Goal: Transaction & Acquisition: Book appointment/travel/reservation

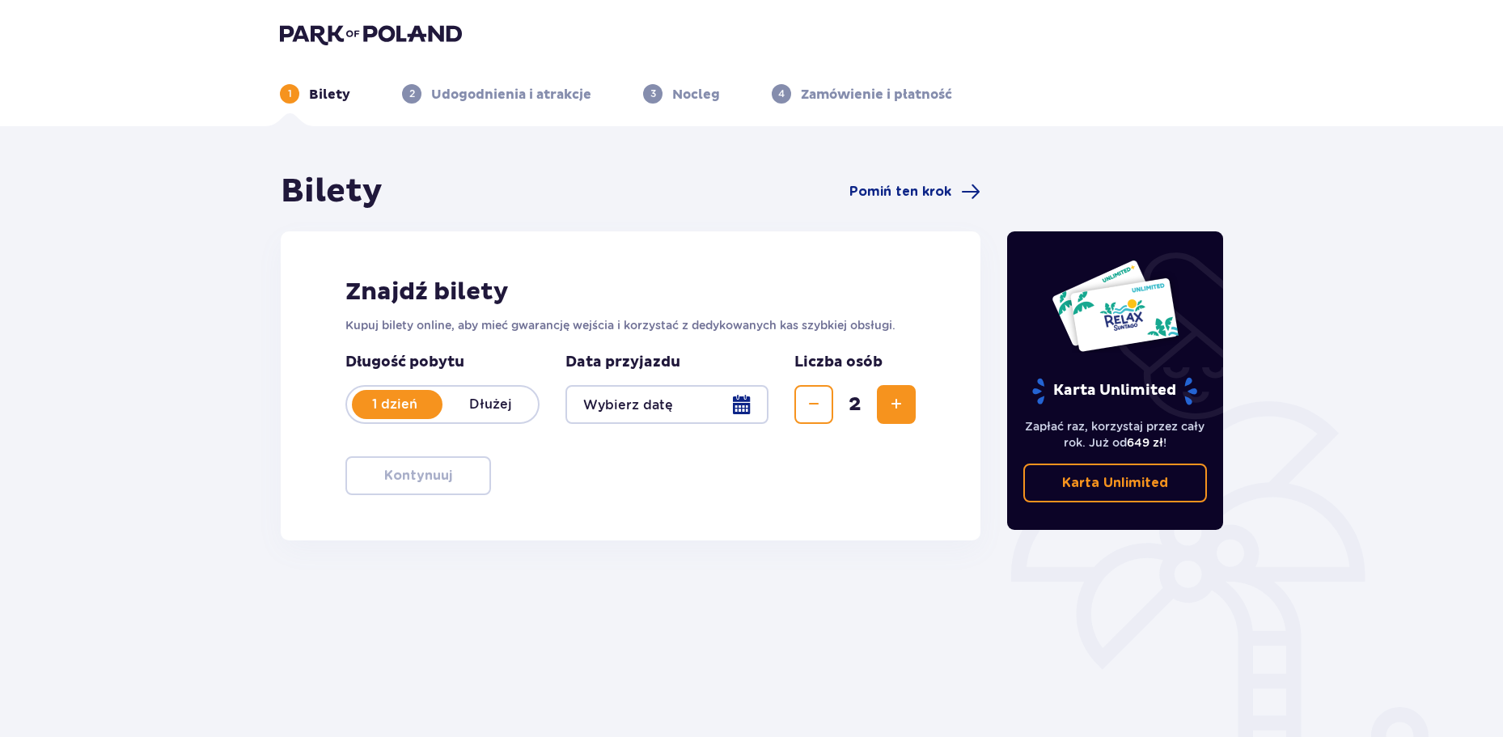
click at [666, 411] on div at bounding box center [666, 404] width 203 height 39
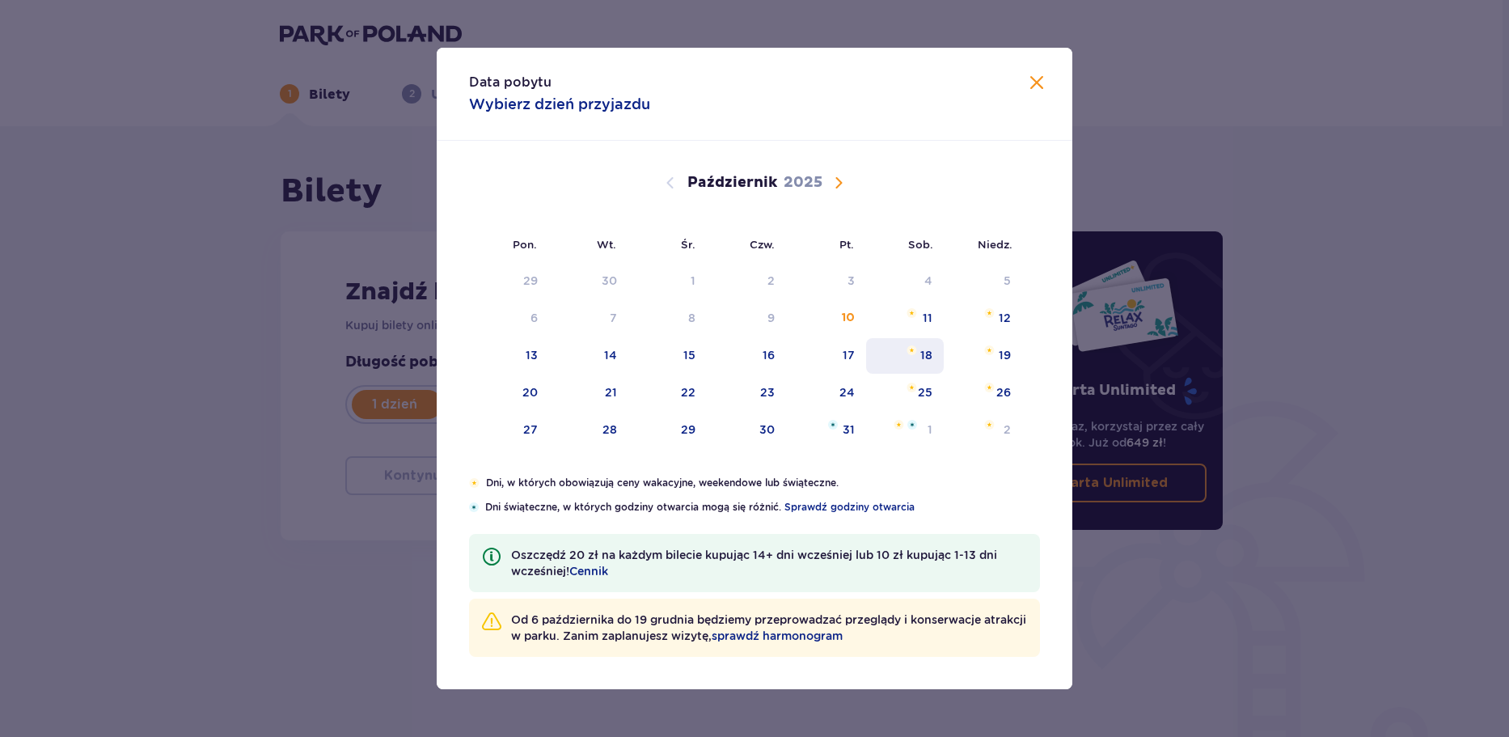
click at [911, 357] on div "18" at bounding box center [905, 356] width 78 height 36
type input "[DATE]"
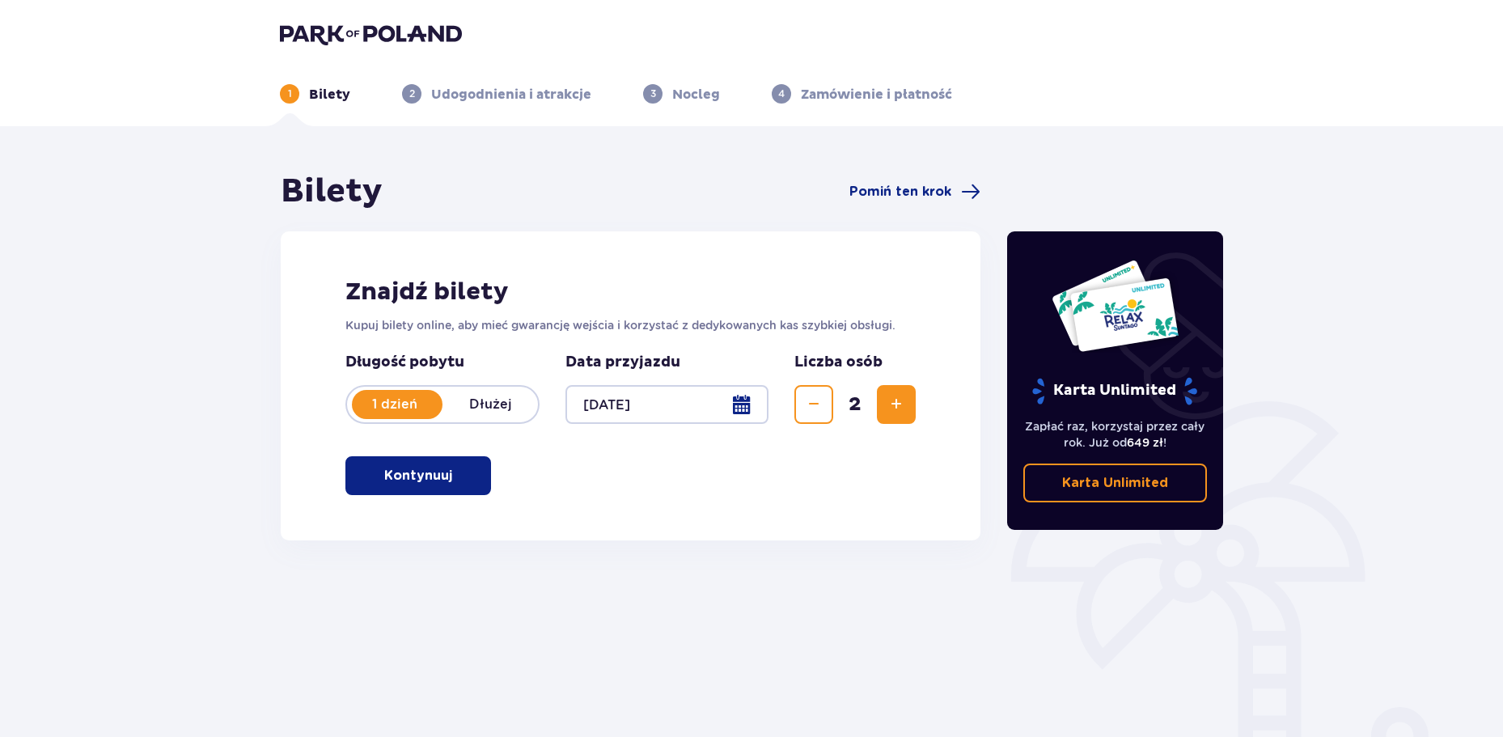
click at [893, 405] on span "Zwiększ" at bounding box center [895, 404] width 19 height 19
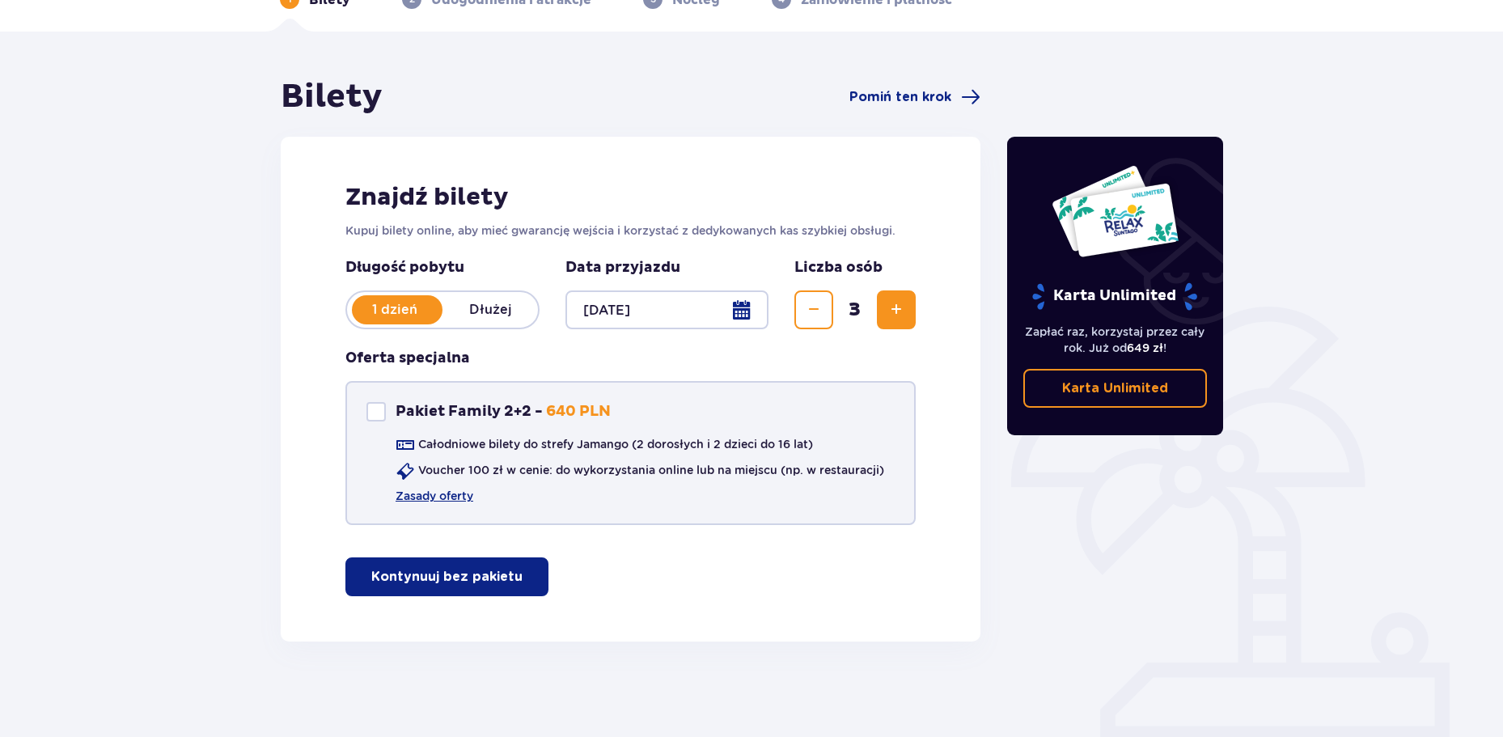
scroll to position [96, 0]
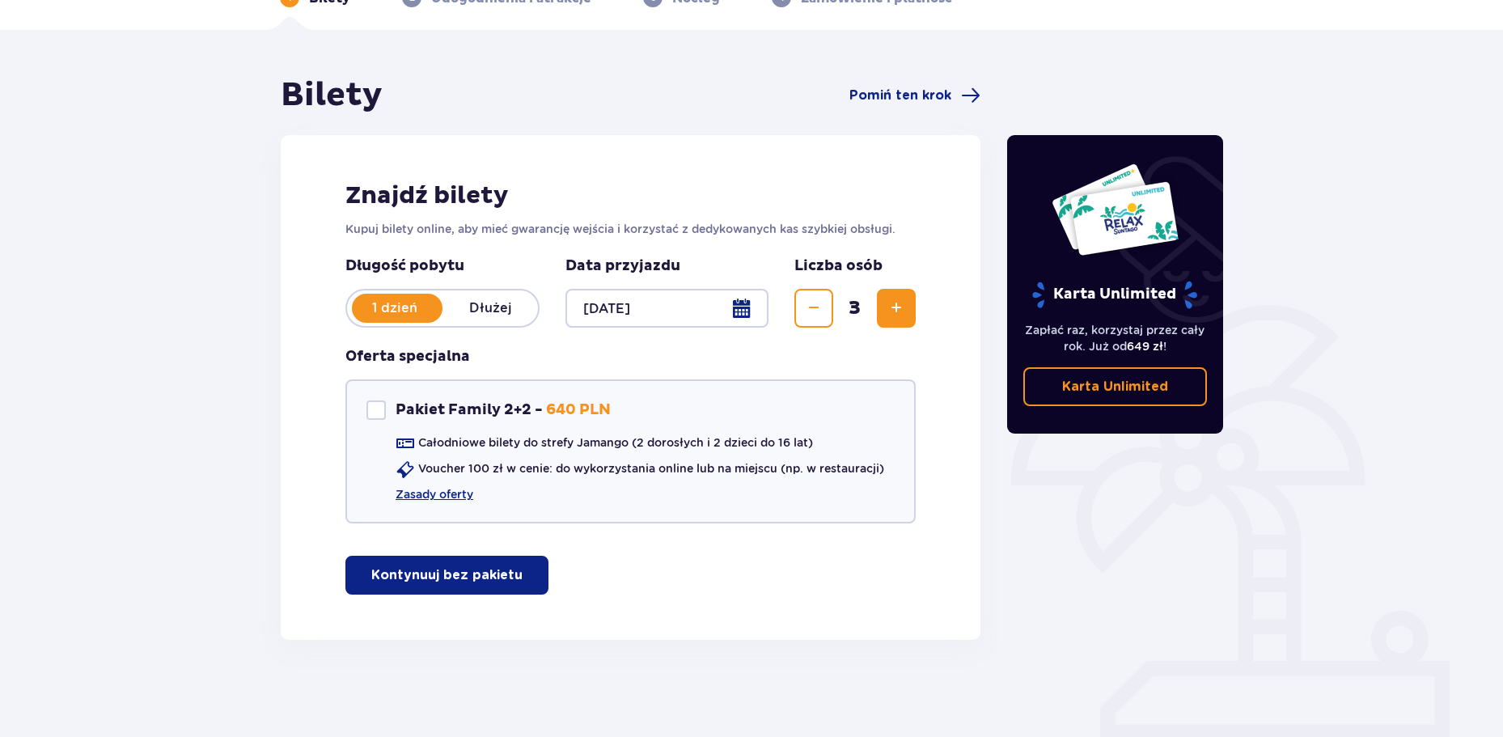
click at [824, 310] on button "Zmniejsz" at bounding box center [813, 308] width 39 height 39
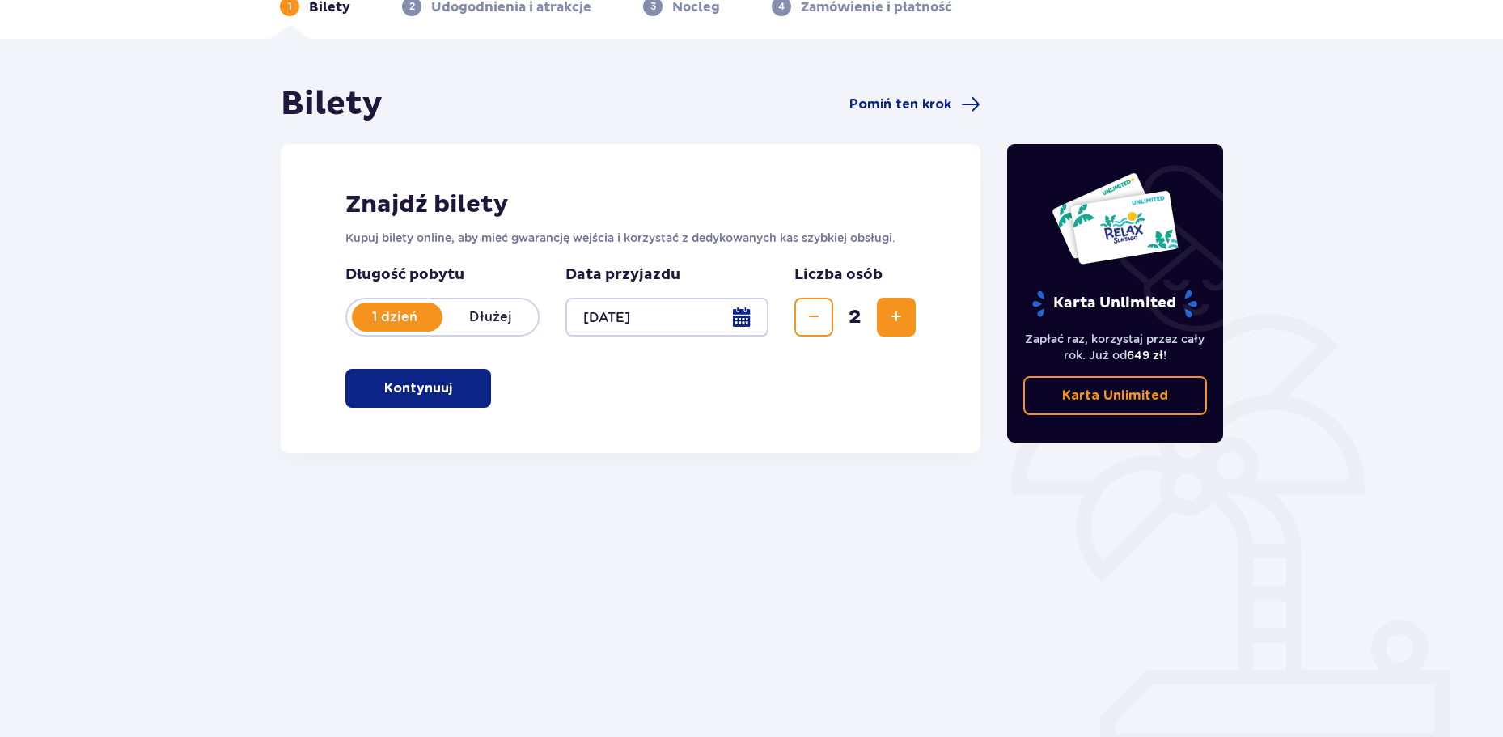
scroll to position [87, 0]
click at [891, 327] on span "Zwiększ" at bounding box center [895, 316] width 19 height 19
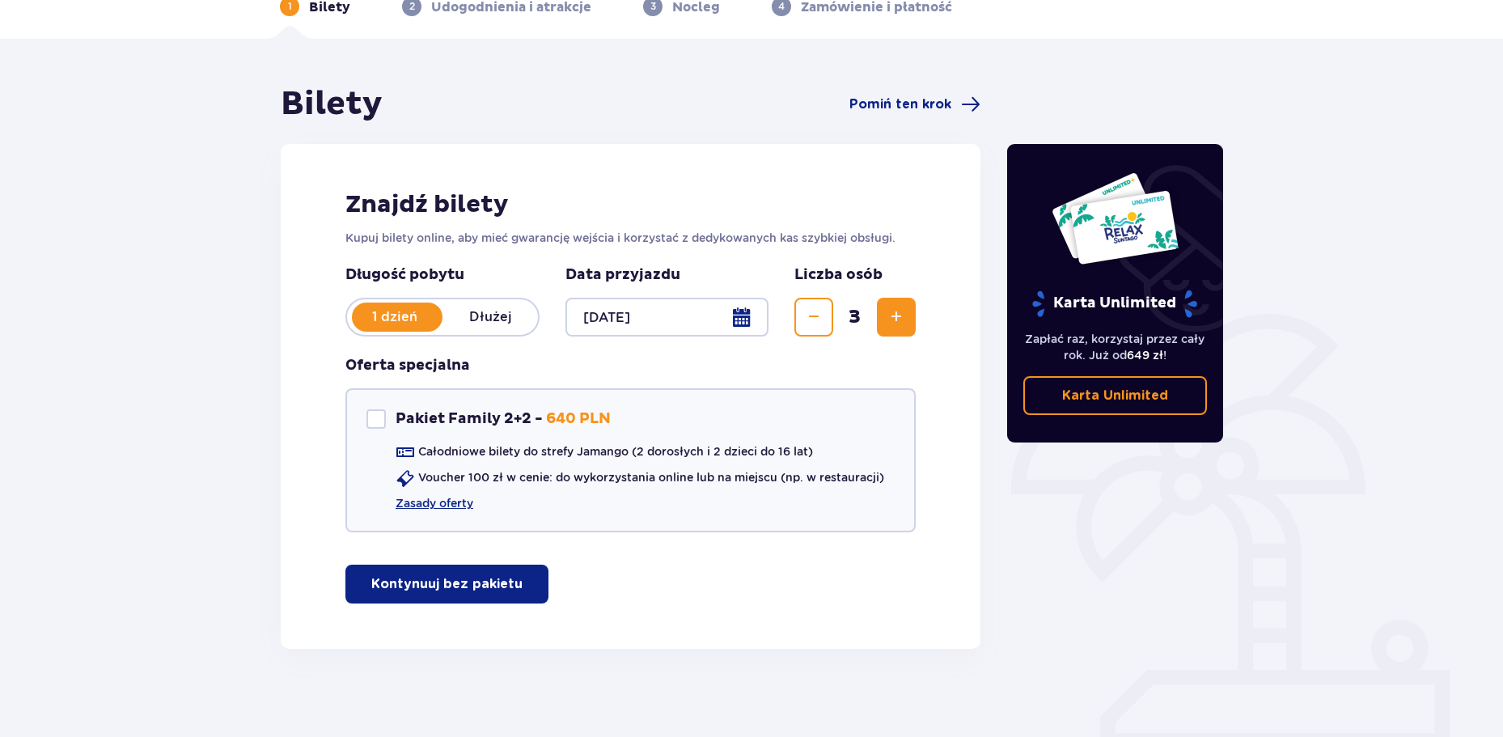
click at [416, 603] on button "Kontynuuj bez pakietu" at bounding box center [446, 583] width 203 height 39
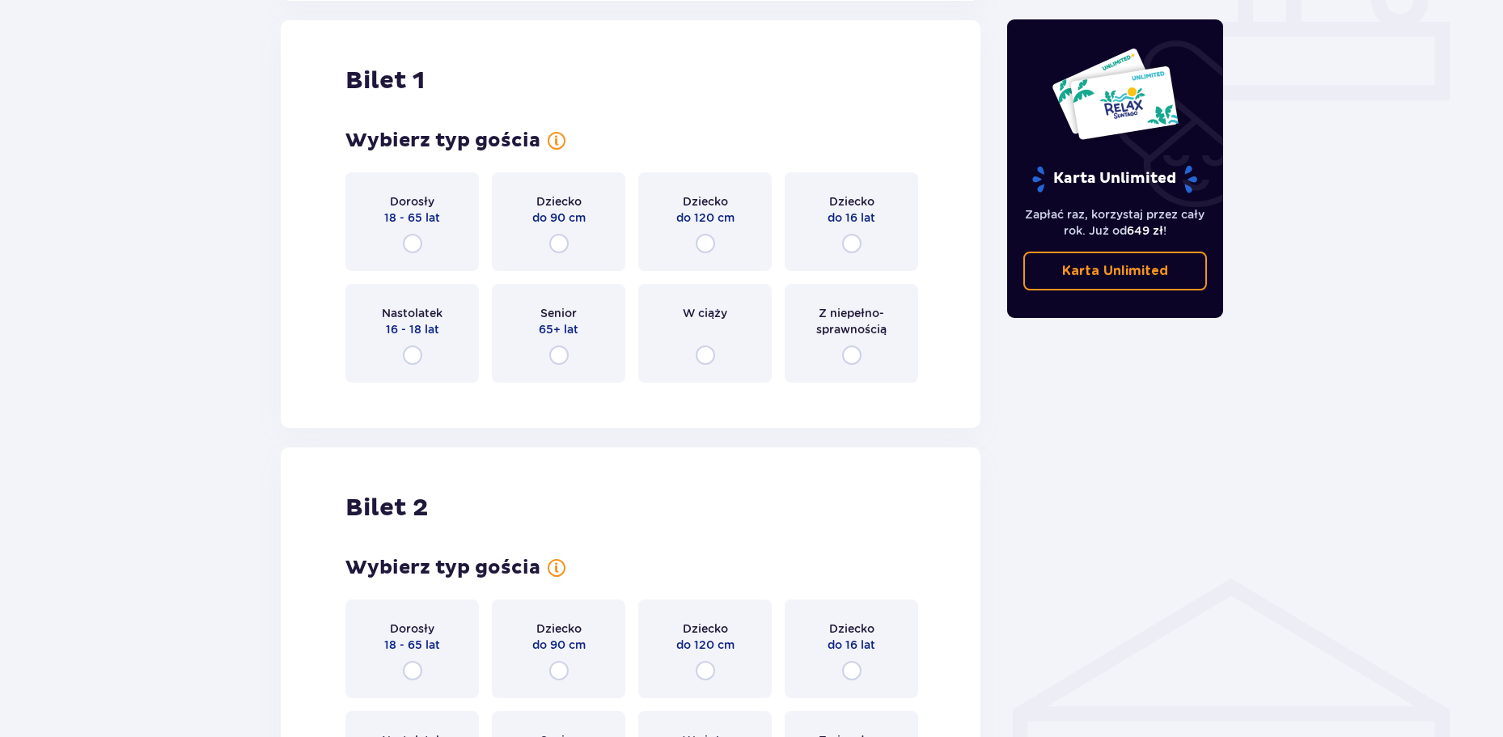
scroll to position [736, 0]
click at [420, 244] on input "radio" at bounding box center [412, 242] width 19 height 19
radio input "true"
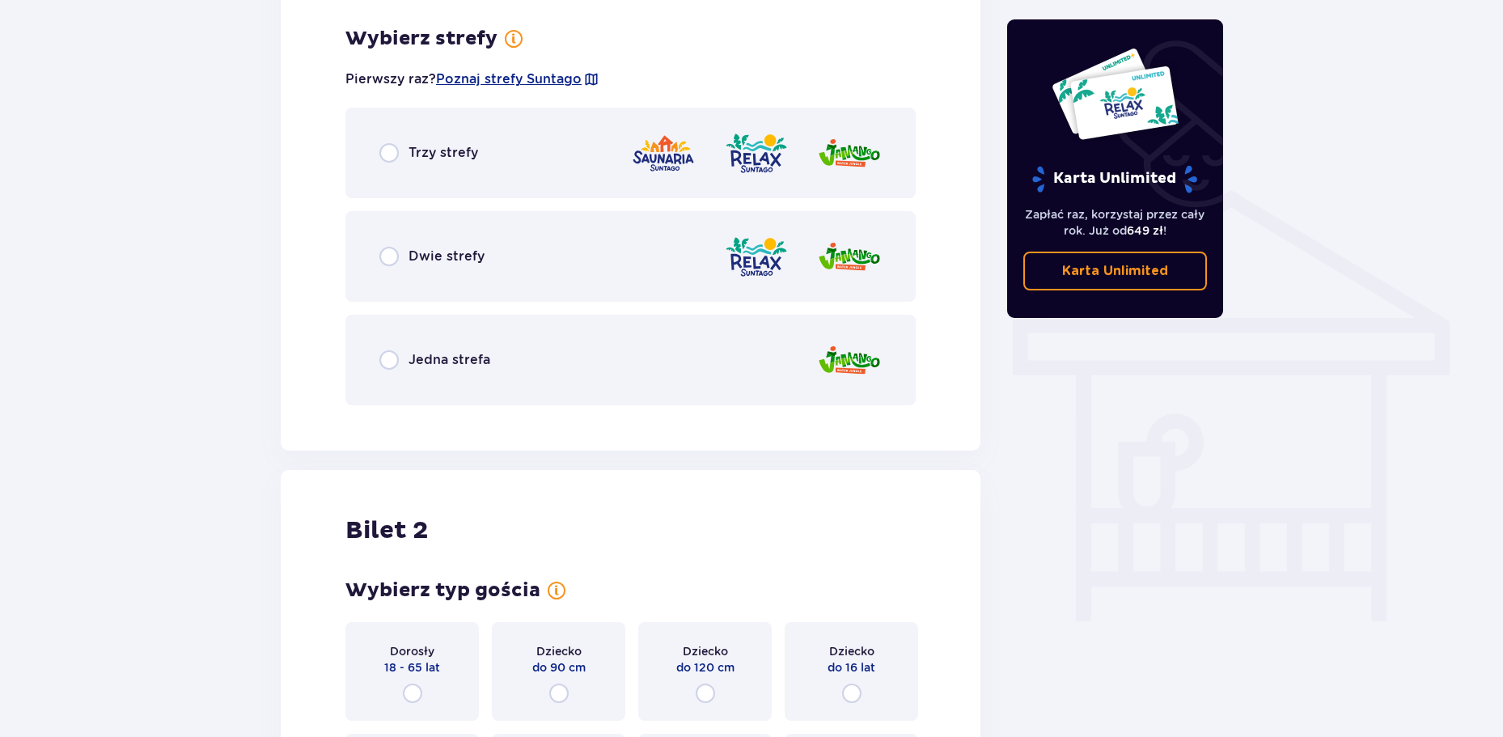
scroll to position [1131, 0]
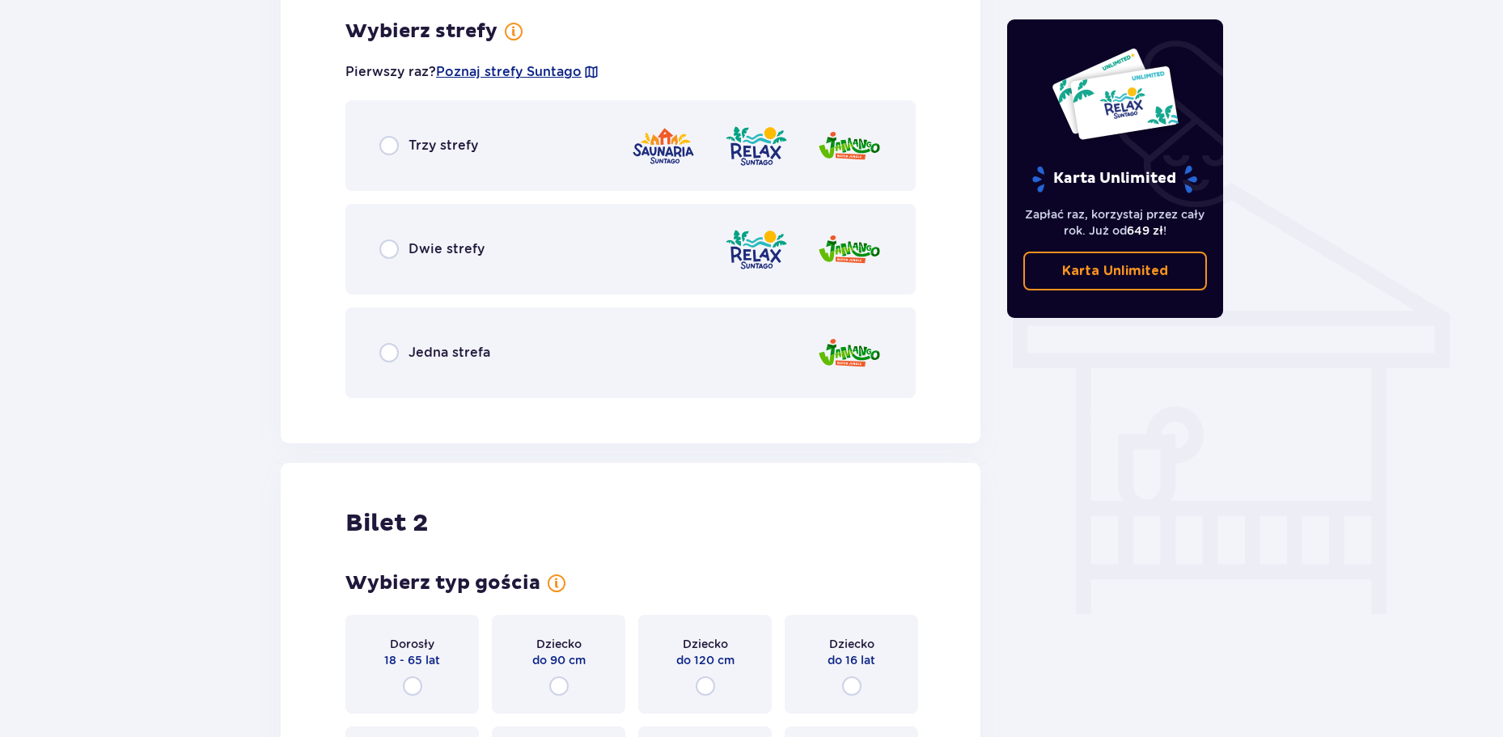
click at [378, 346] on div "Jedna strefa" at bounding box center [630, 352] width 570 height 91
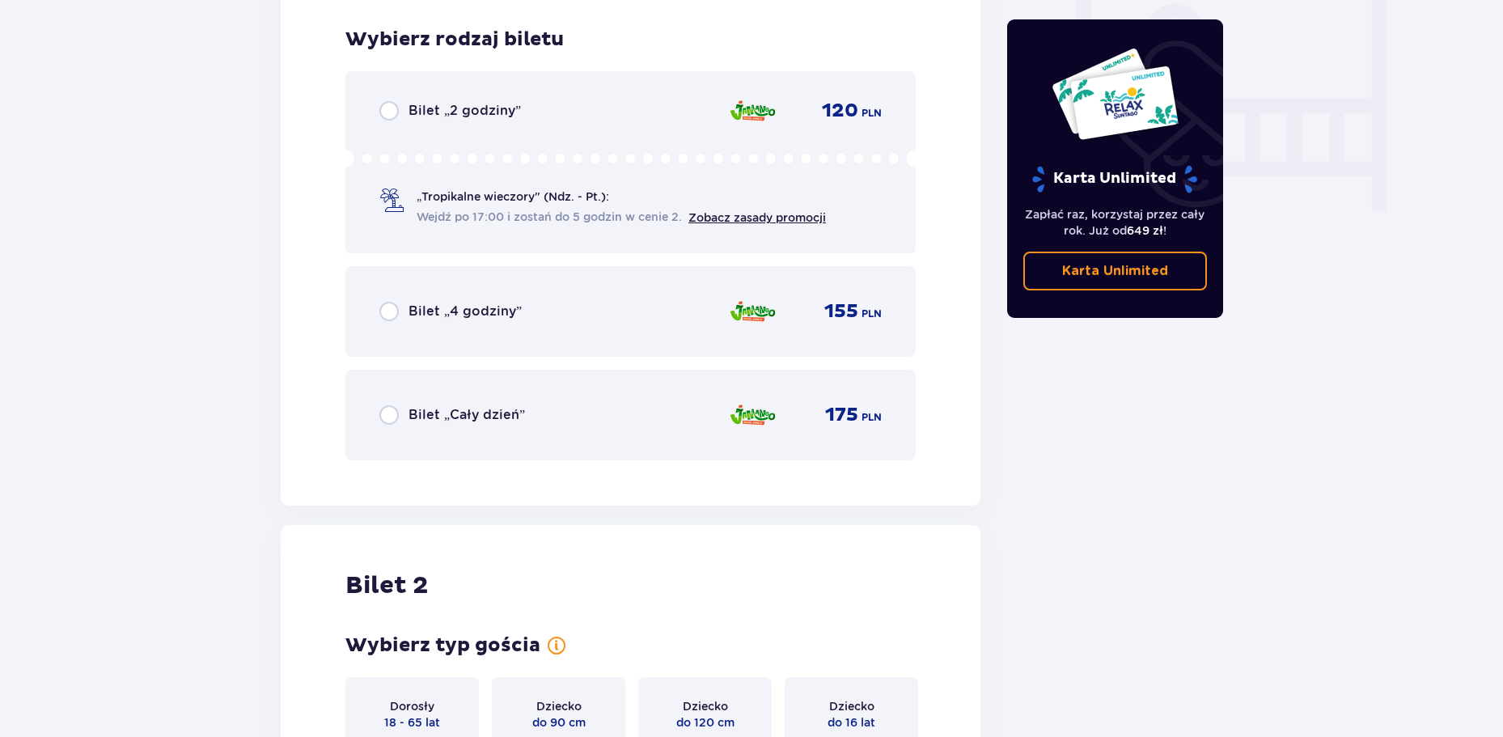
scroll to position [1541, 0]
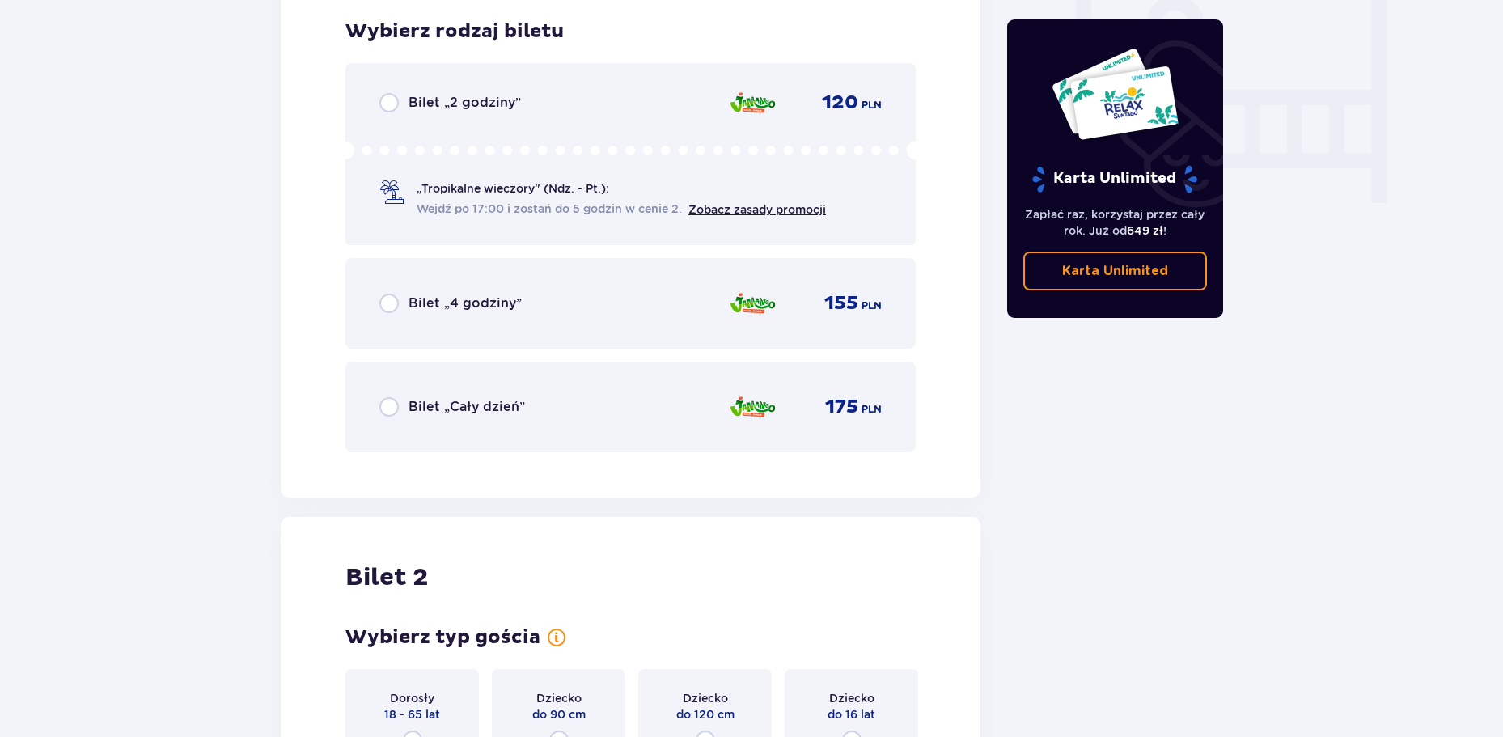
click at [394, 401] on input "radio" at bounding box center [388, 406] width 19 height 19
radio input "true"
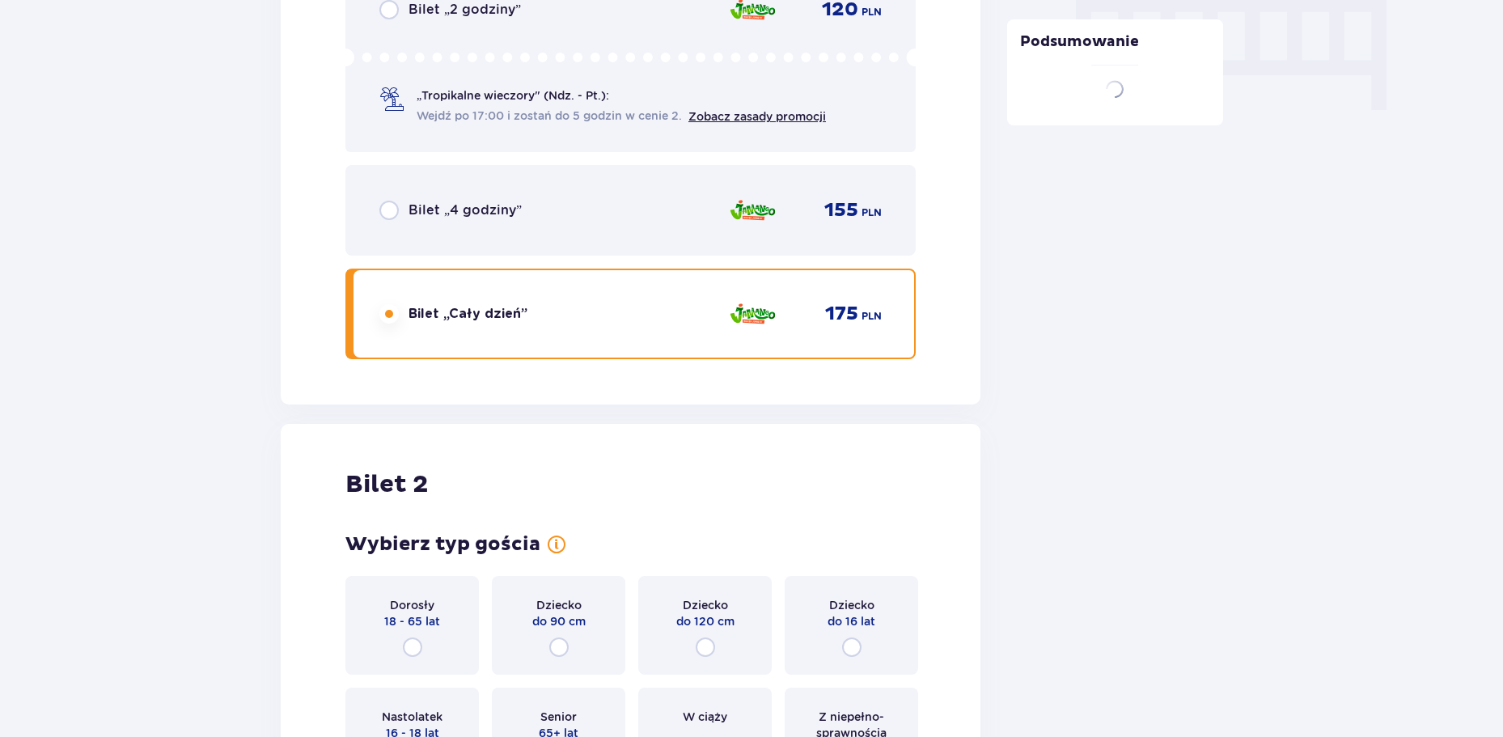
scroll to position [2039, 0]
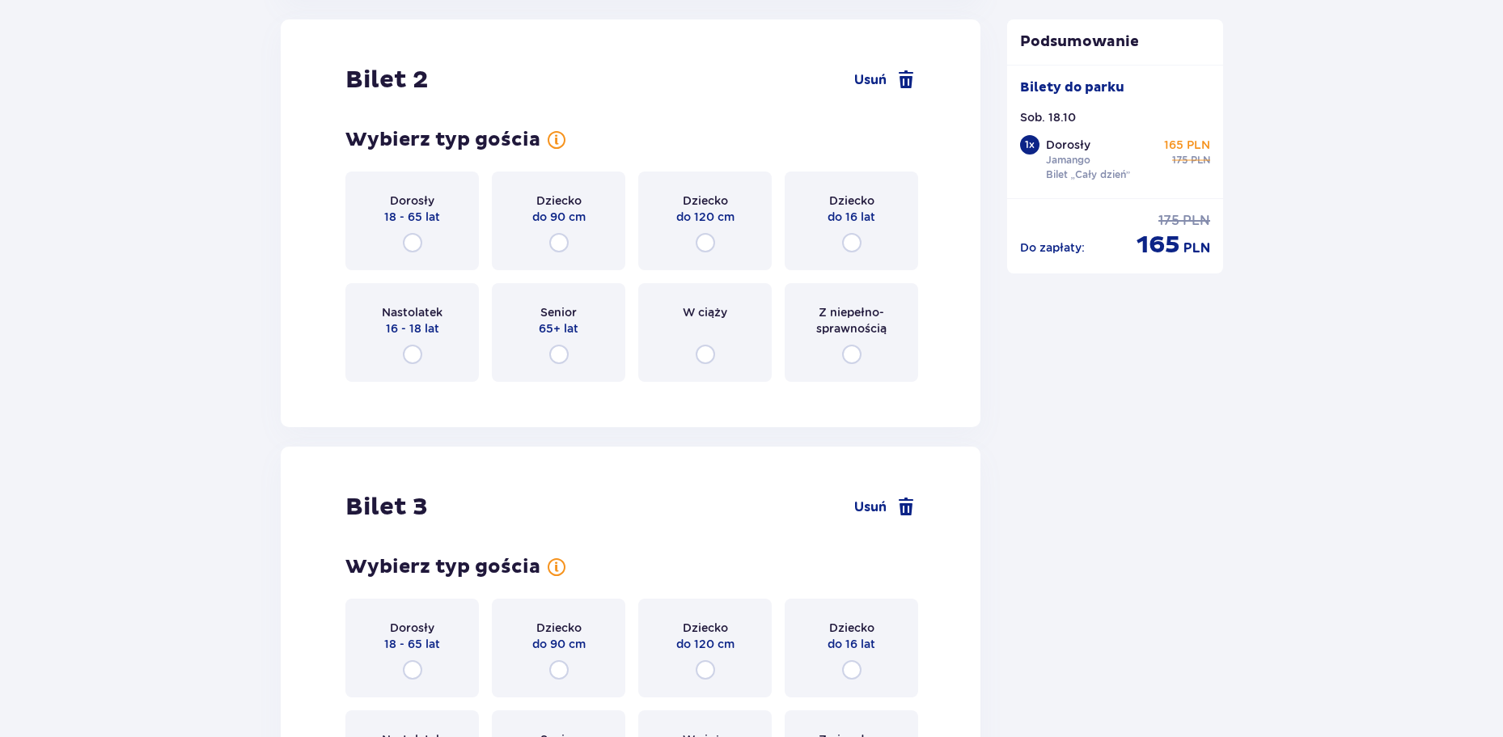
click at [393, 257] on div "Dorosły 18 - 65 lat" at bounding box center [411, 220] width 133 height 99
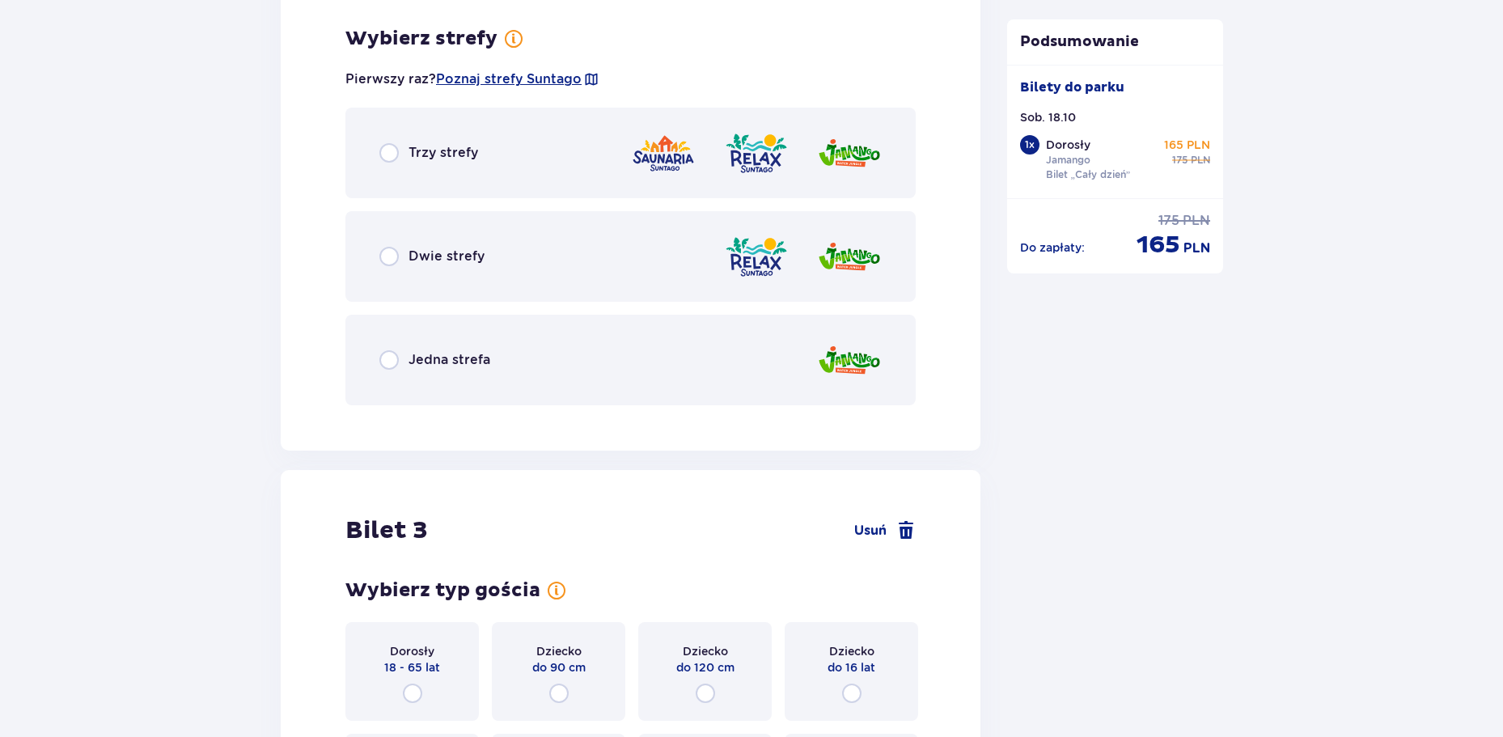
scroll to position [2433, 0]
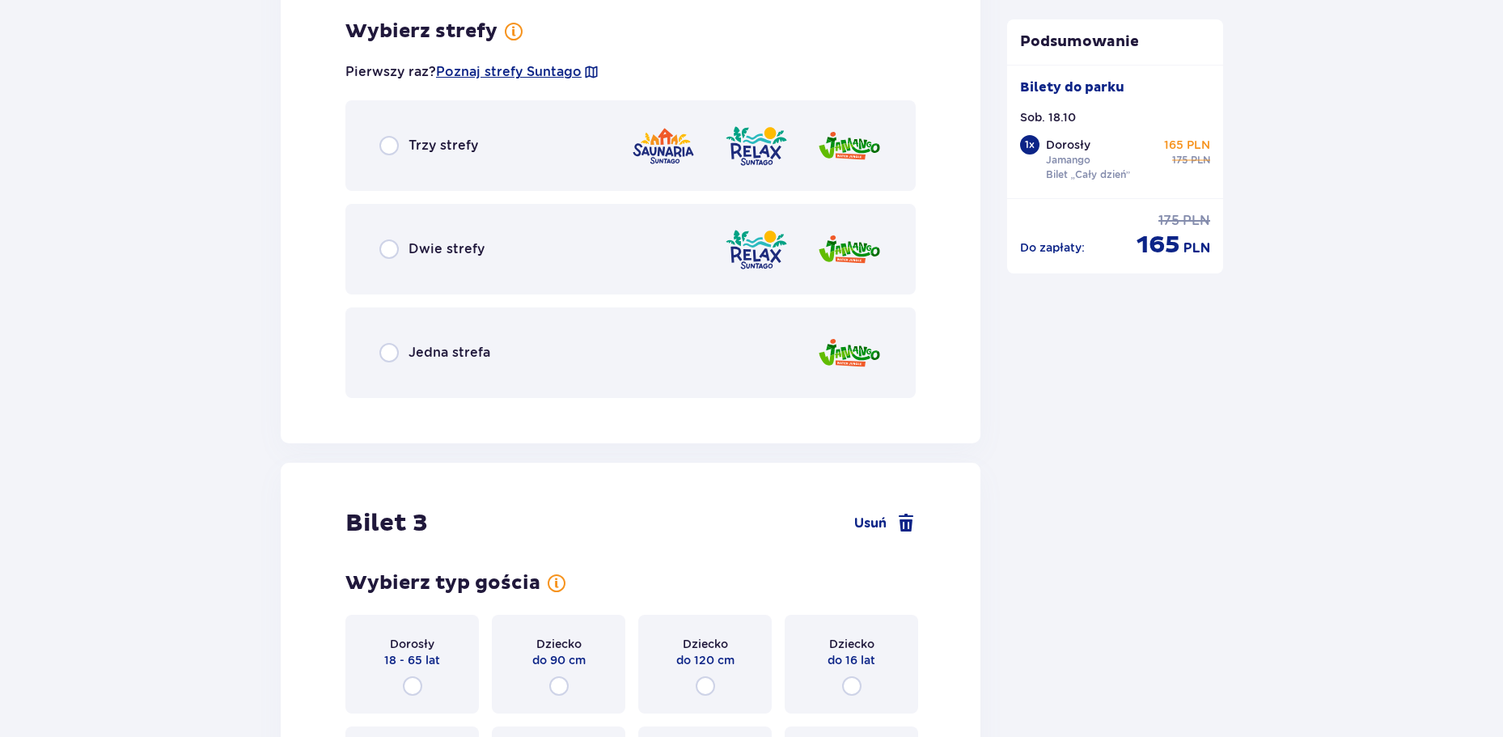
click at [393, 349] on input "radio" at bounding box center [388, 352] width 19 height 19
radio input "true"
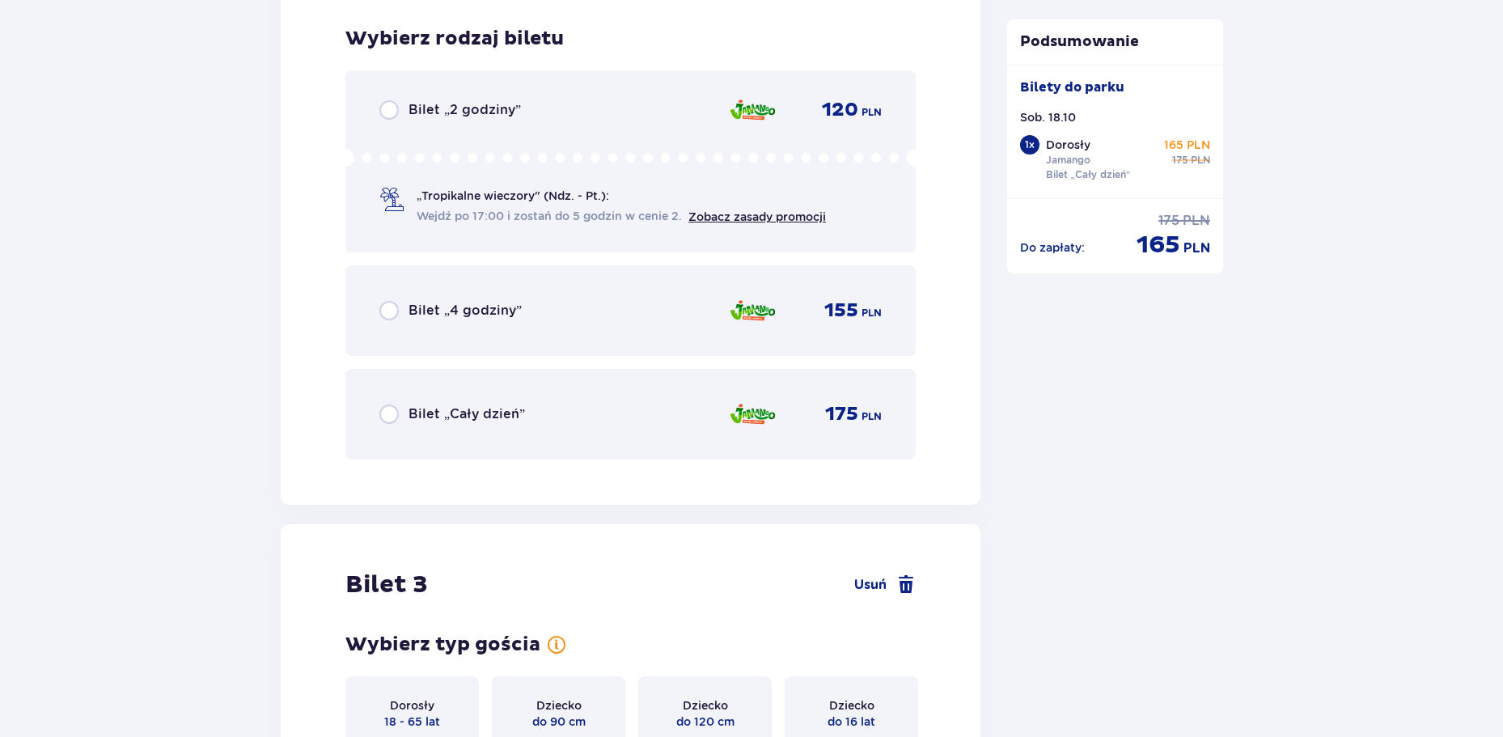
scroll to position [2844, 0]
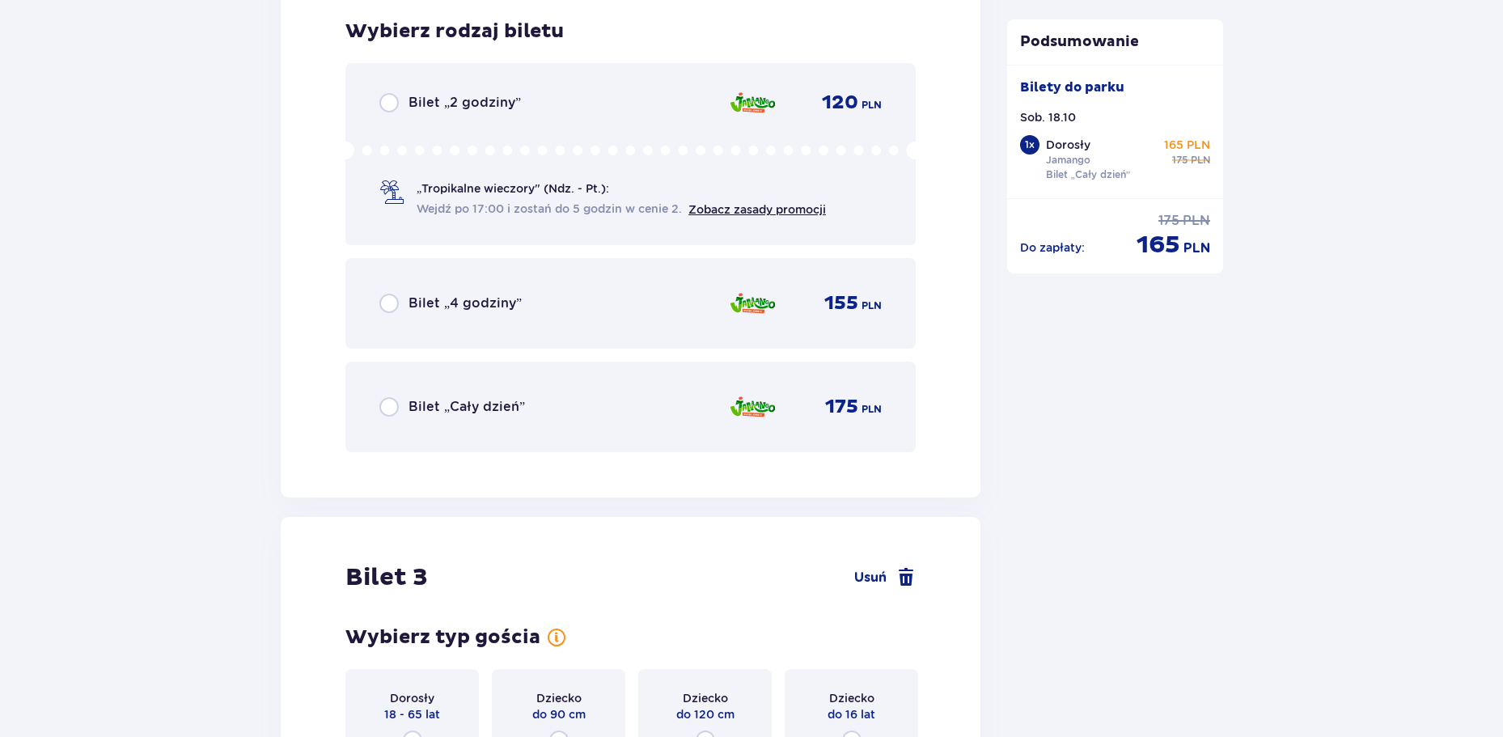
click at [421, 432] on div "Bilet „Cały dzień” 175 PLN" at bounding box center [630, 406] width 570 height 91
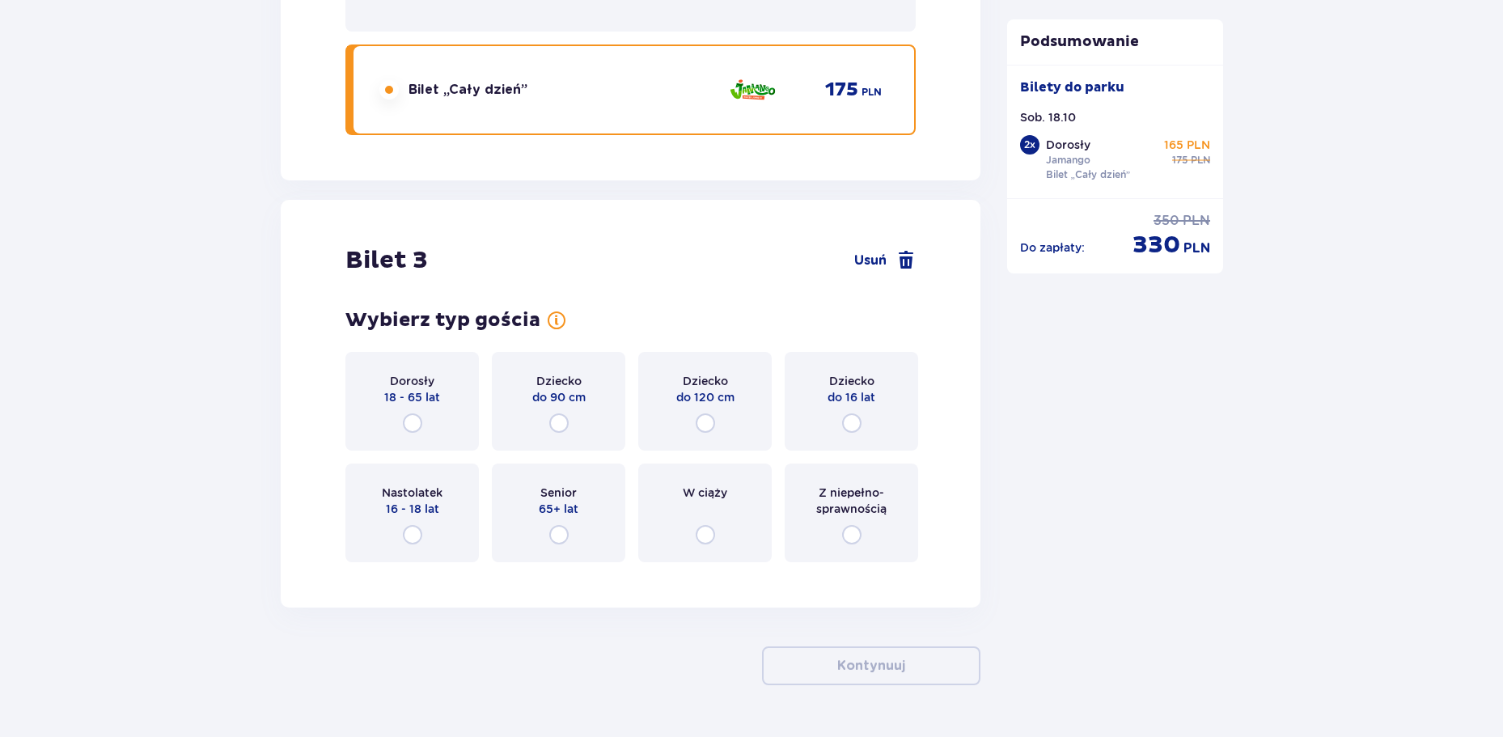
scroll to position [3206, 0]
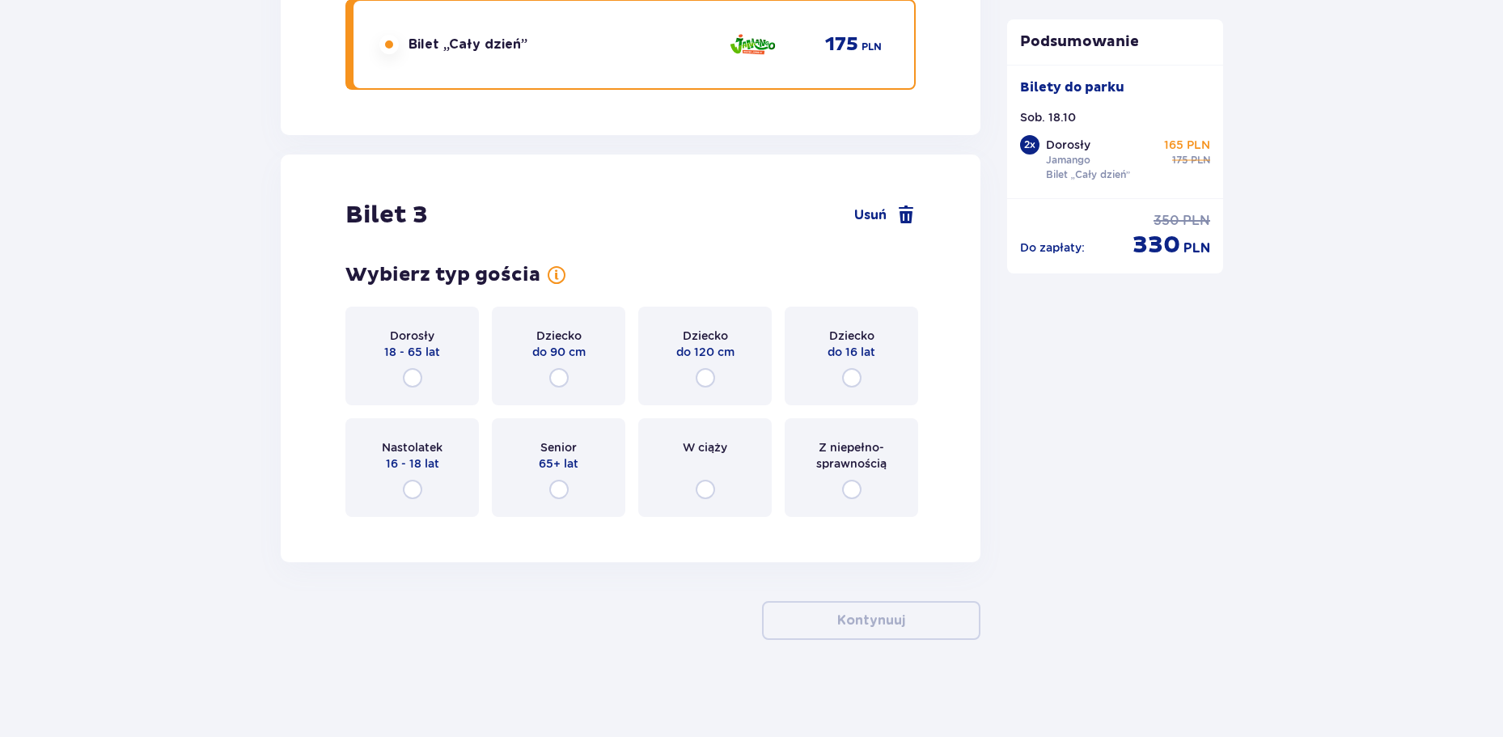
click at [858, 377] on input "radio" at bounding box center [851, 377] width 19 height 19
radio input "true"
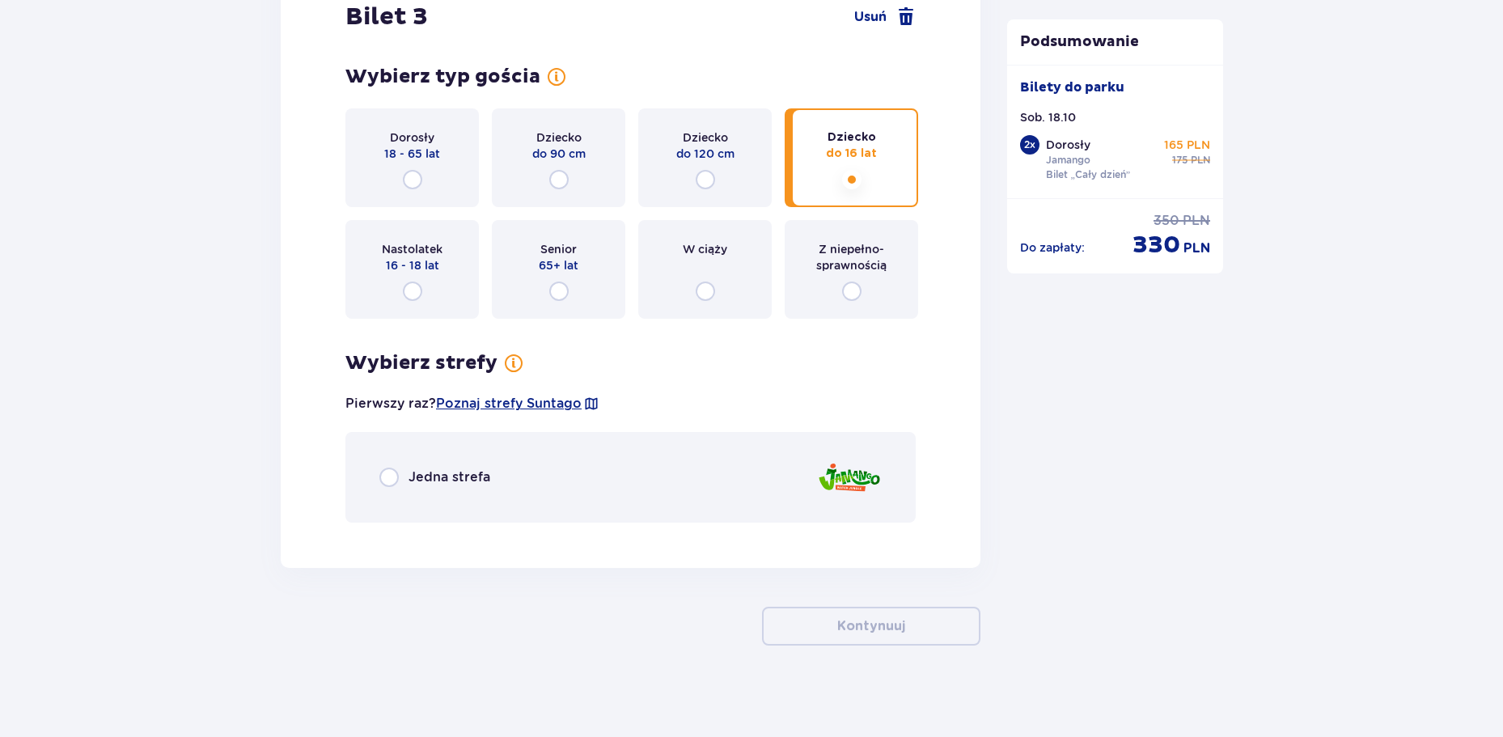
scroll to position [3410, 0]
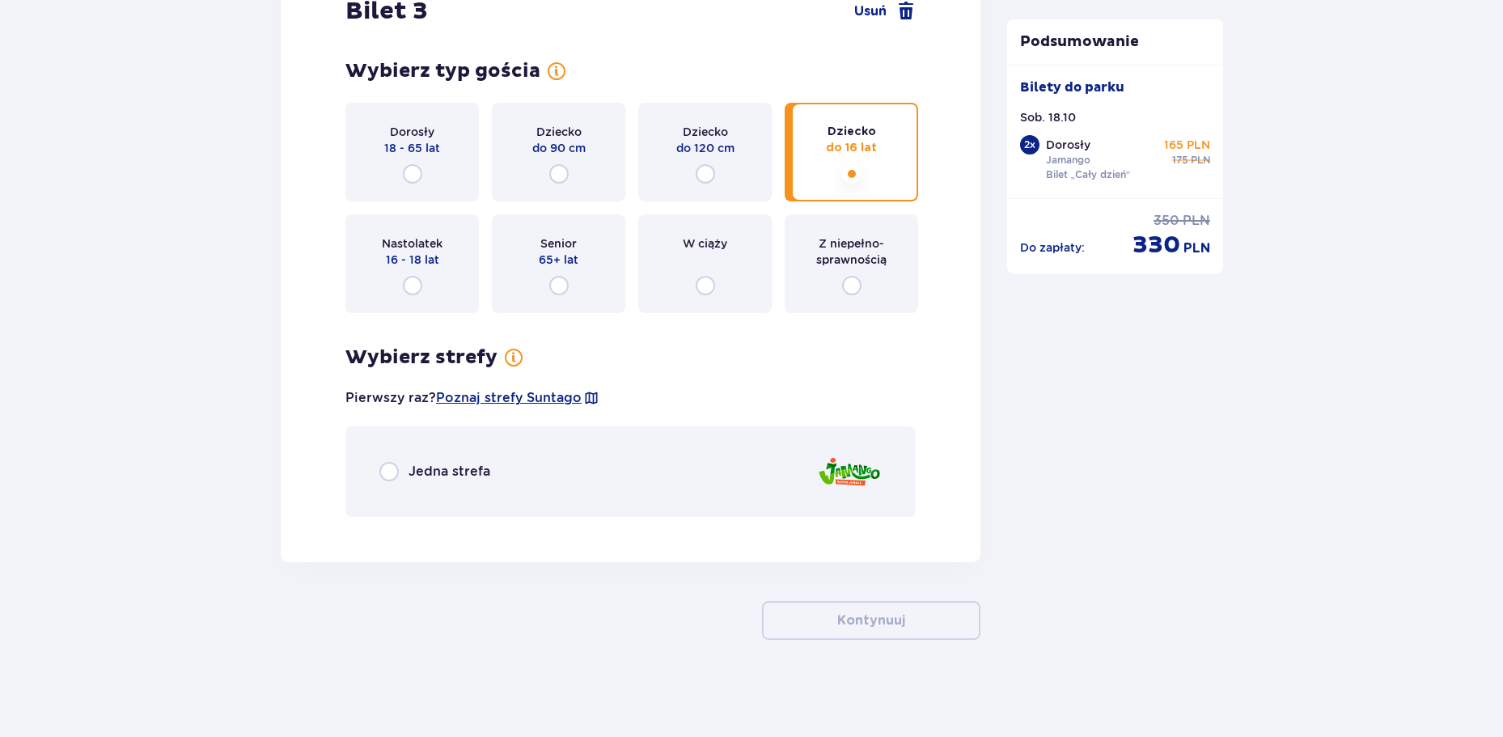
click at [357, 459] on div "Jedna strefa" at bounding box center [630, 471] width 570 height 91
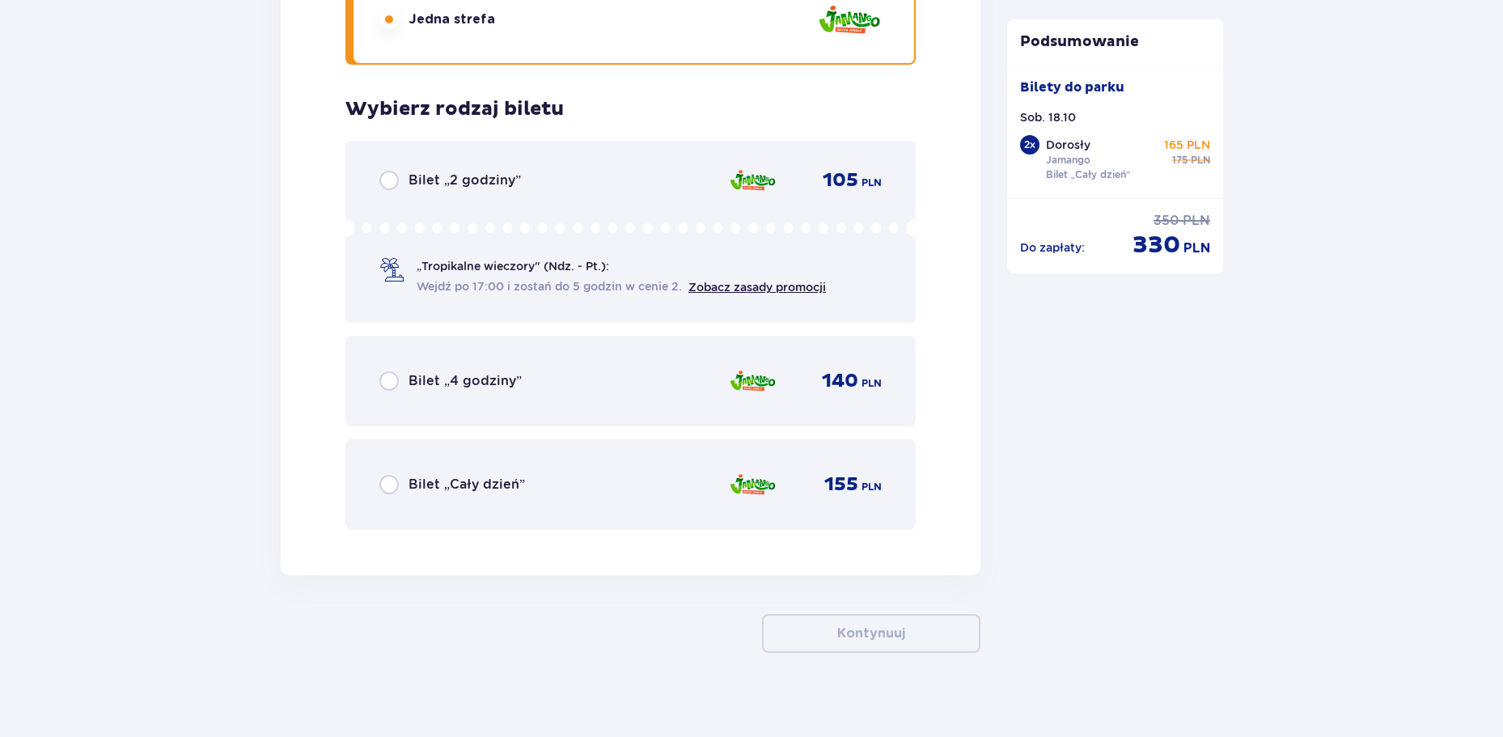
scroll to position [3875, 0]
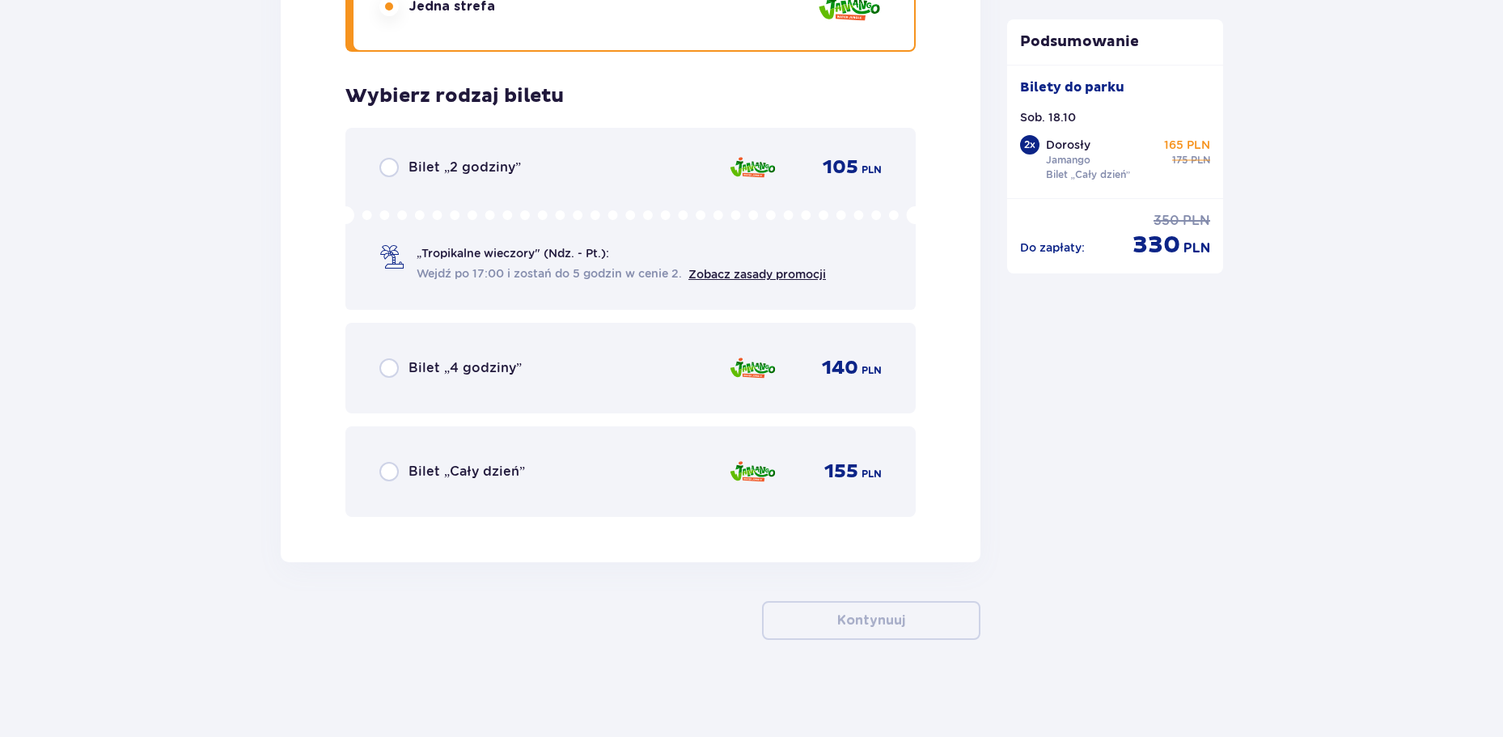
click at [421, 465] on span "Bilet „Cały dzień”" at bounding box center [466, 472] width 116 height 18
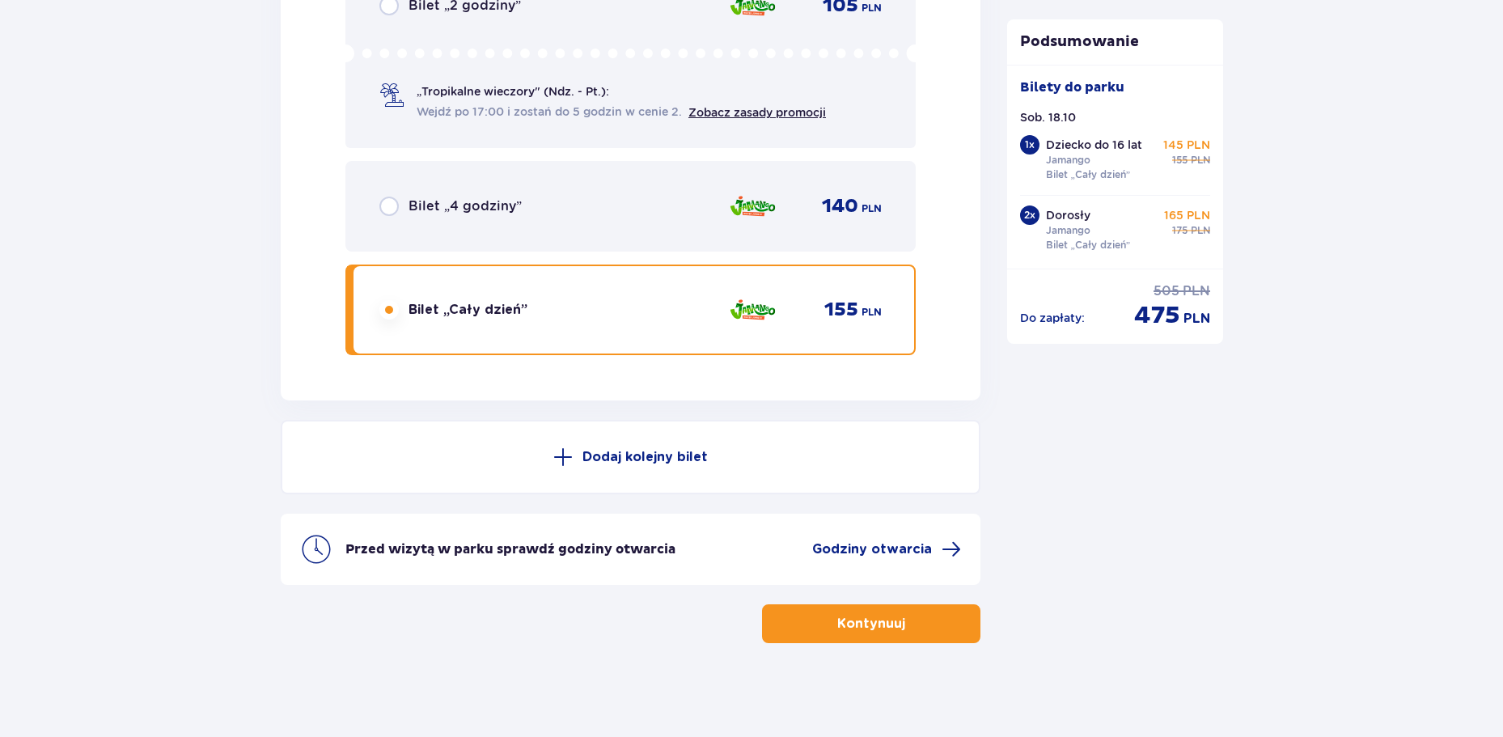
scroll to position [4040, 0]
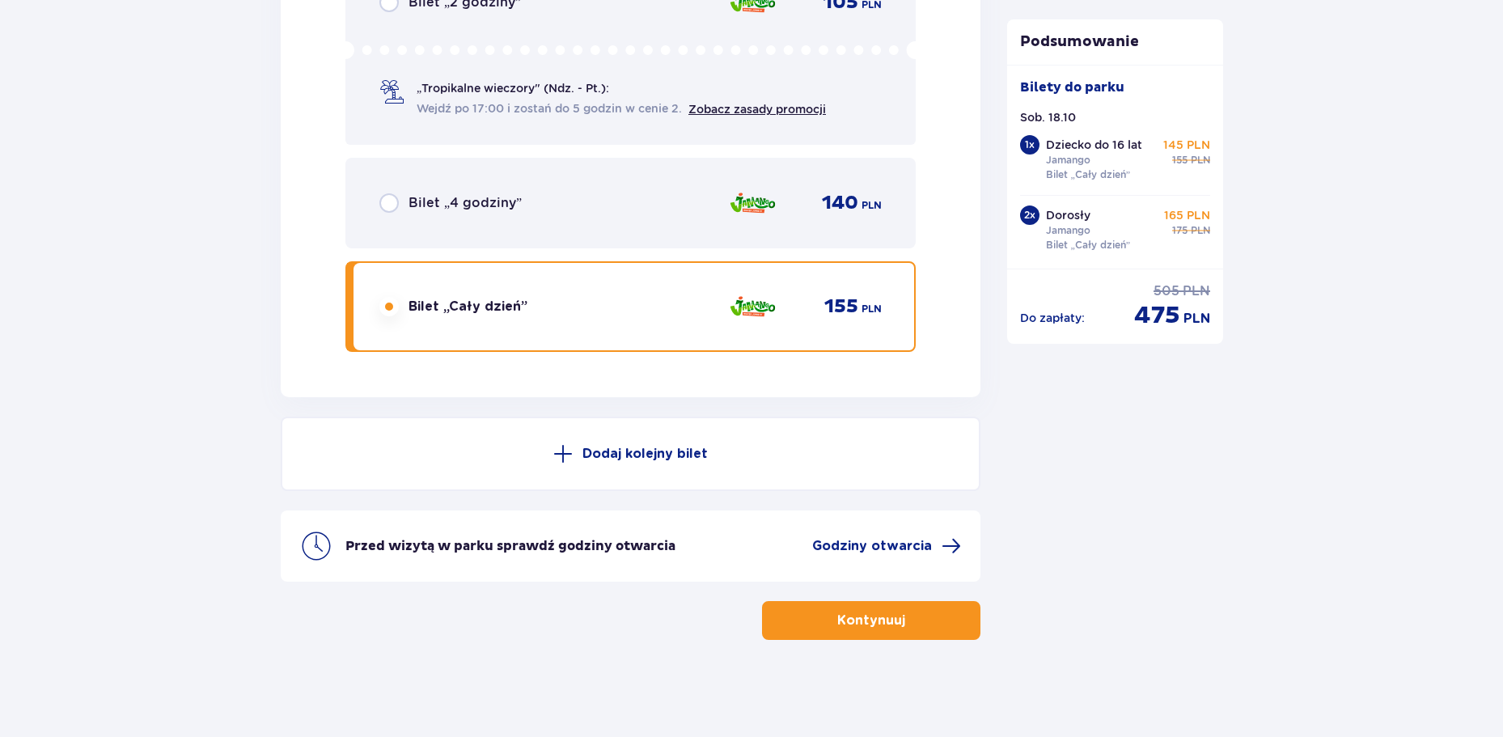
click at [868, 612] on p "Kontynuuj" at bounding box center [871, 620] width 68 height 18
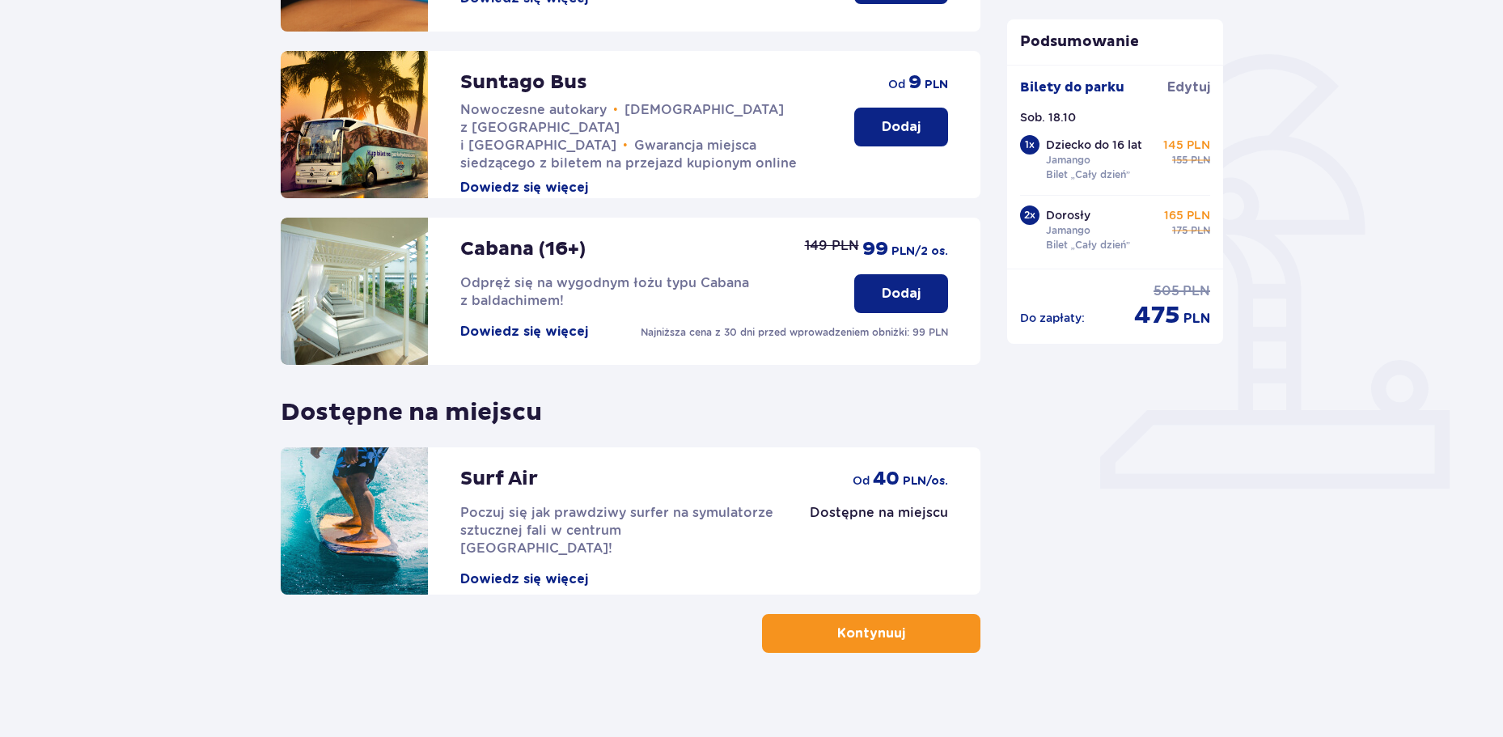
scroll to position [360, 0]
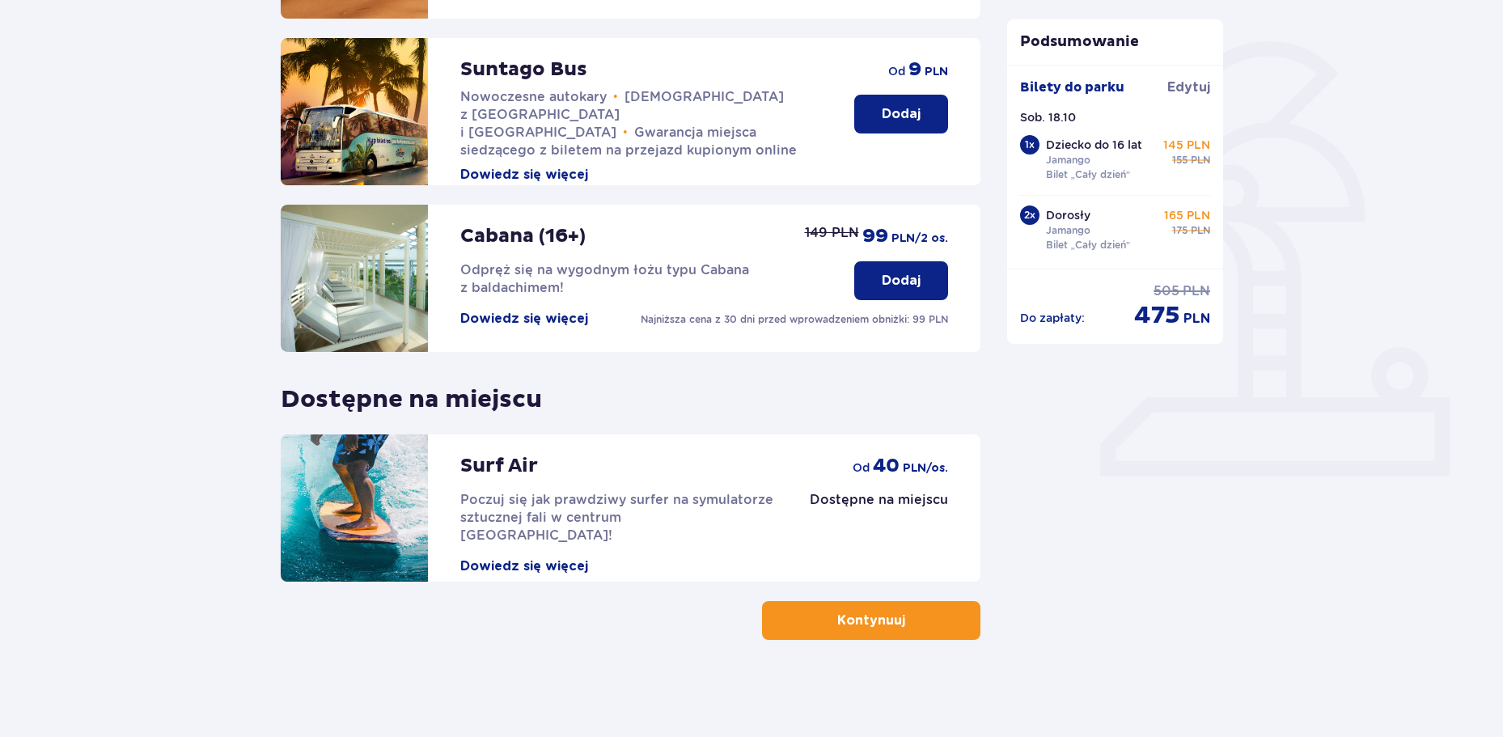
click at [835, 632] on button "Kontynuuj" at bounding box center [871, 620] width 218 height 39
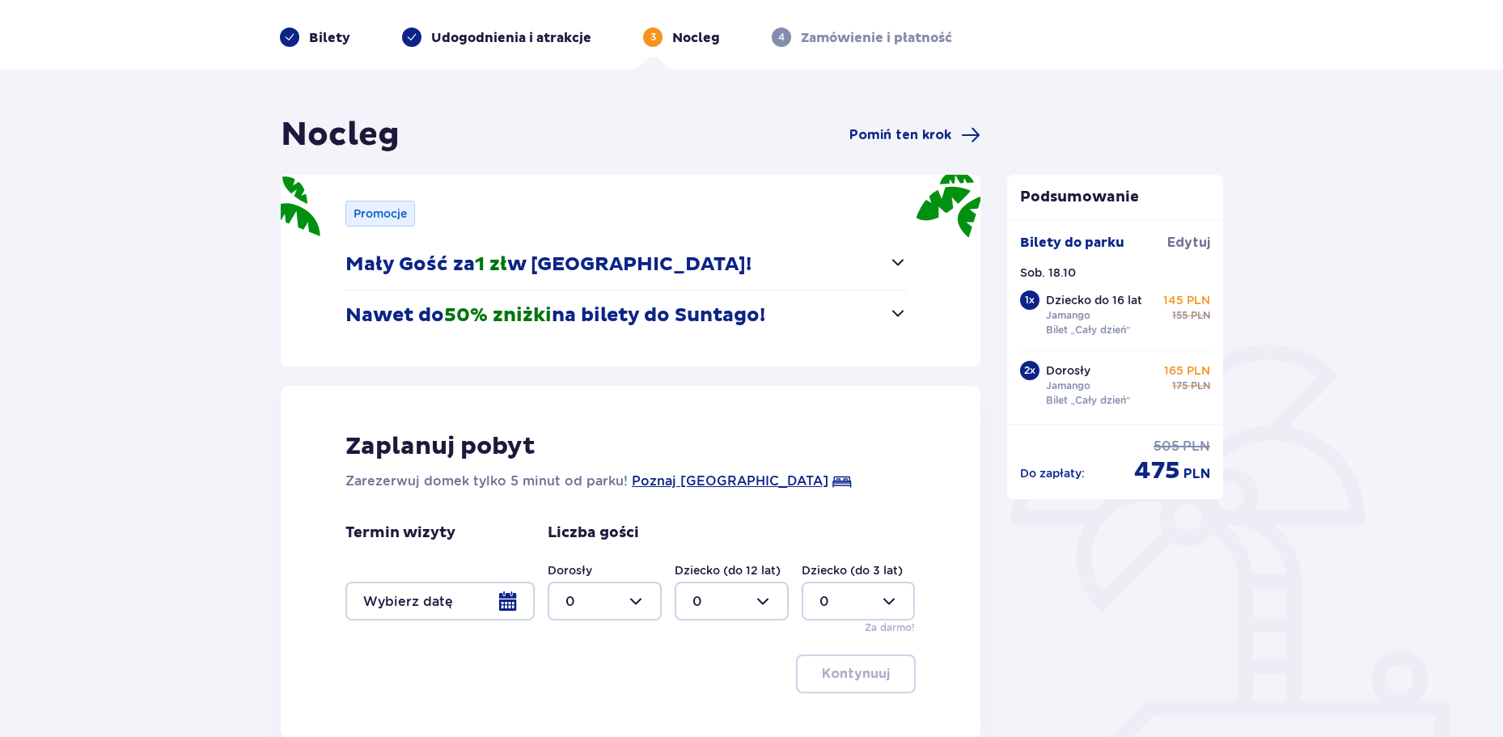
scroll to position [52, 0]
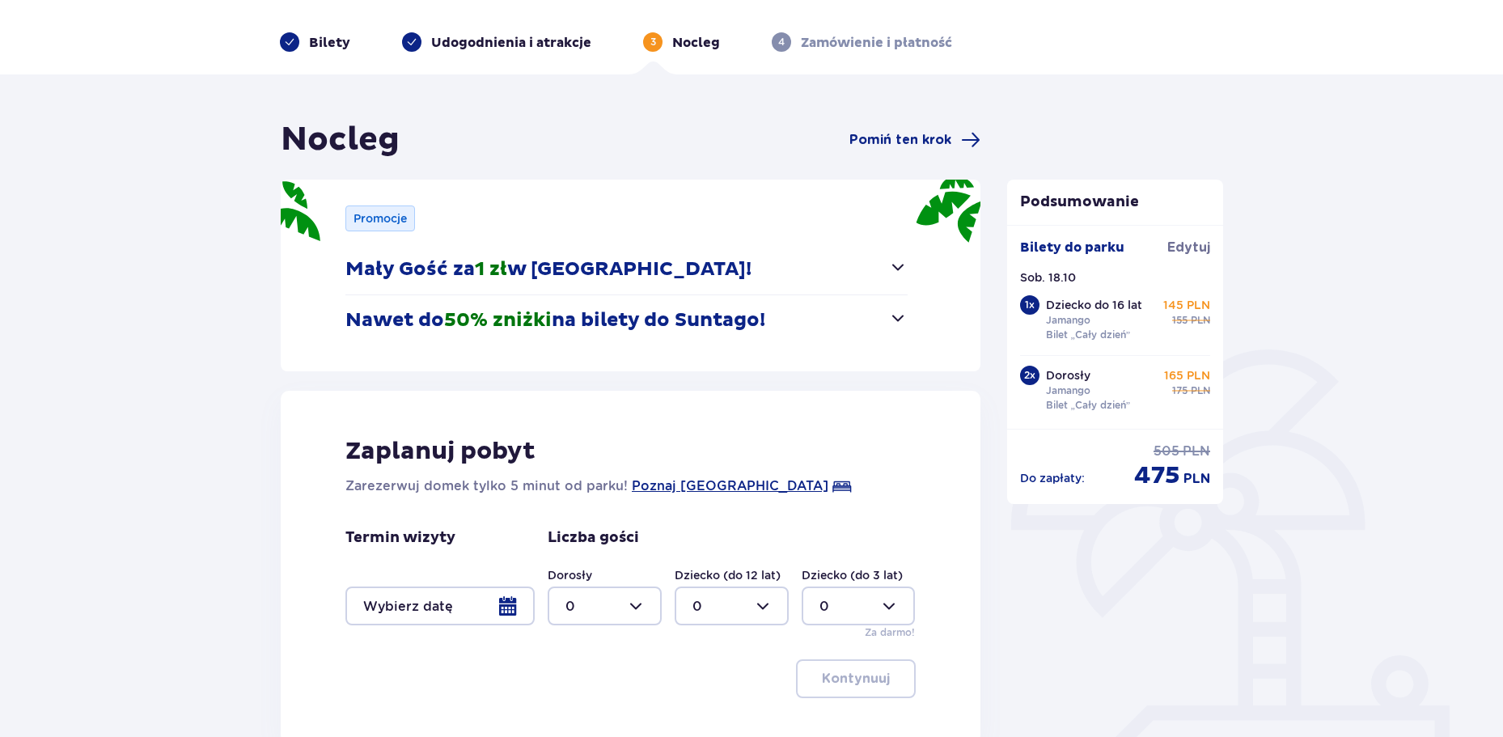
click at [900, 262] on span "button" at bounding box center [897, 266] width 19 height 19
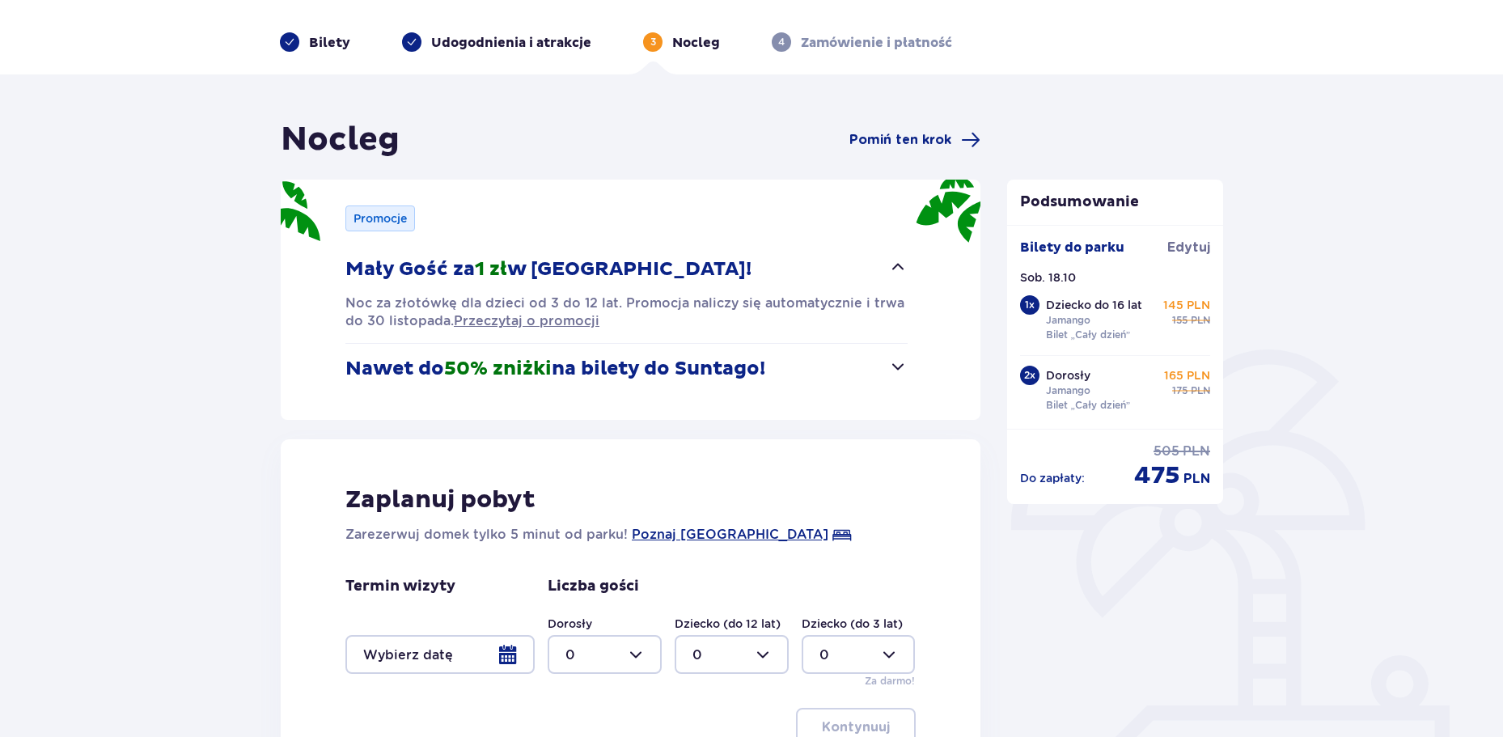
drag, startPoint x: 912, startPoint y: 374, endPoint x: 898, endPoint y: 372, distance: 14.0
click at [911, 374] on div "Promocje Mały Gość za 1 zł w [GEOGRAPHIC_DATA]! Noc za złotówkę dla dzieci od 3…" at bounding box center [631, 300] width 700 height 240
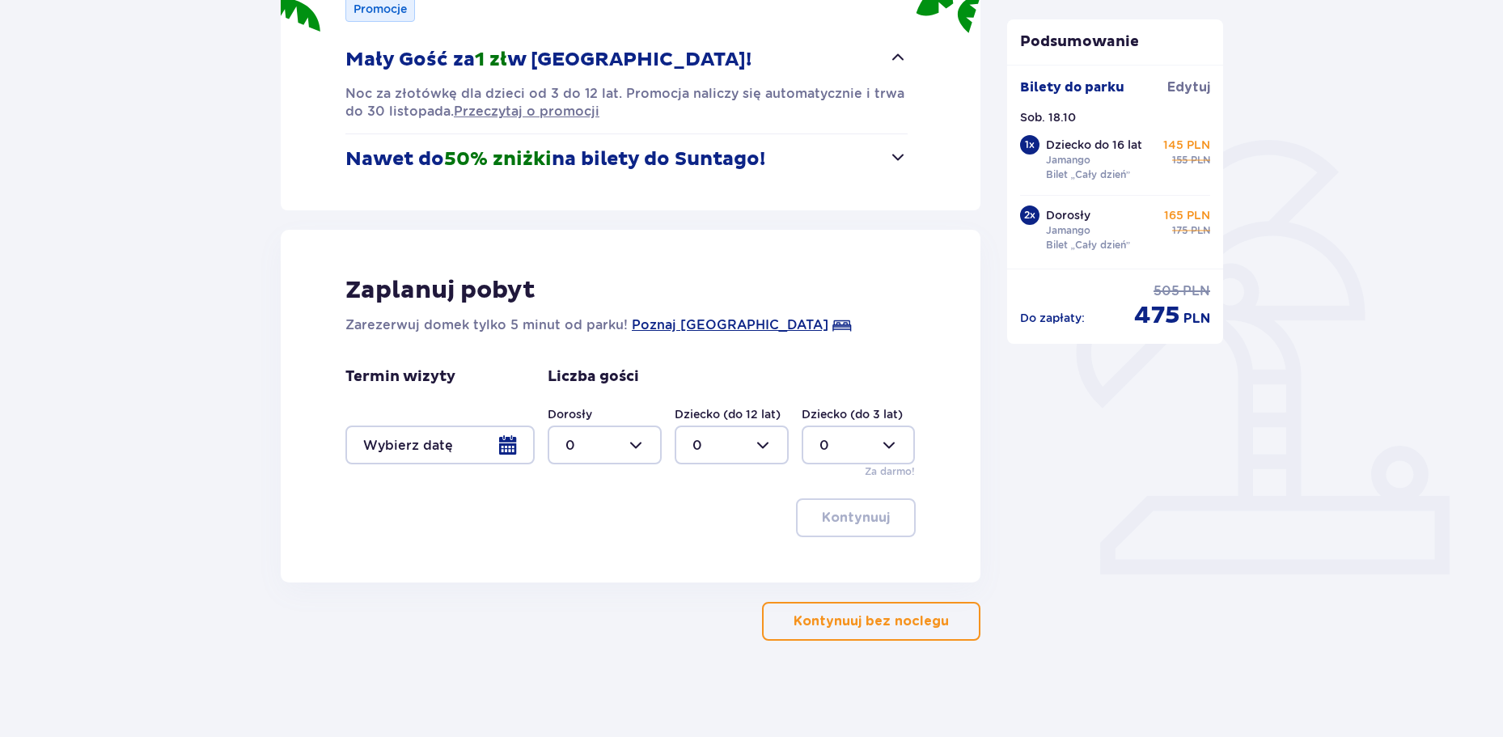
scroll to position [262, 0]
click at [845, 631] on button "Kontynuuj bez noclegu" at bounding box center [871, 620] width 218 height 39
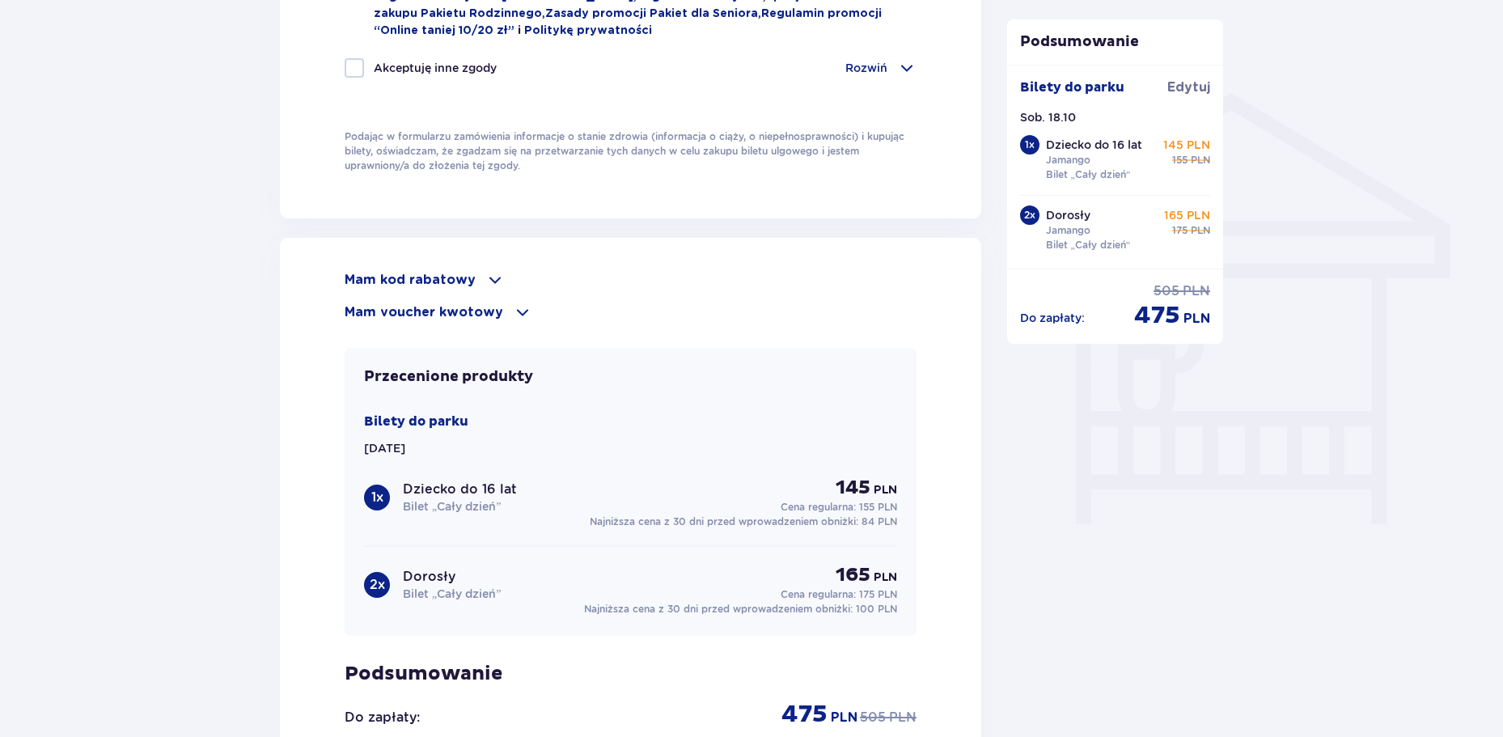
scroll to position [1213, 0]
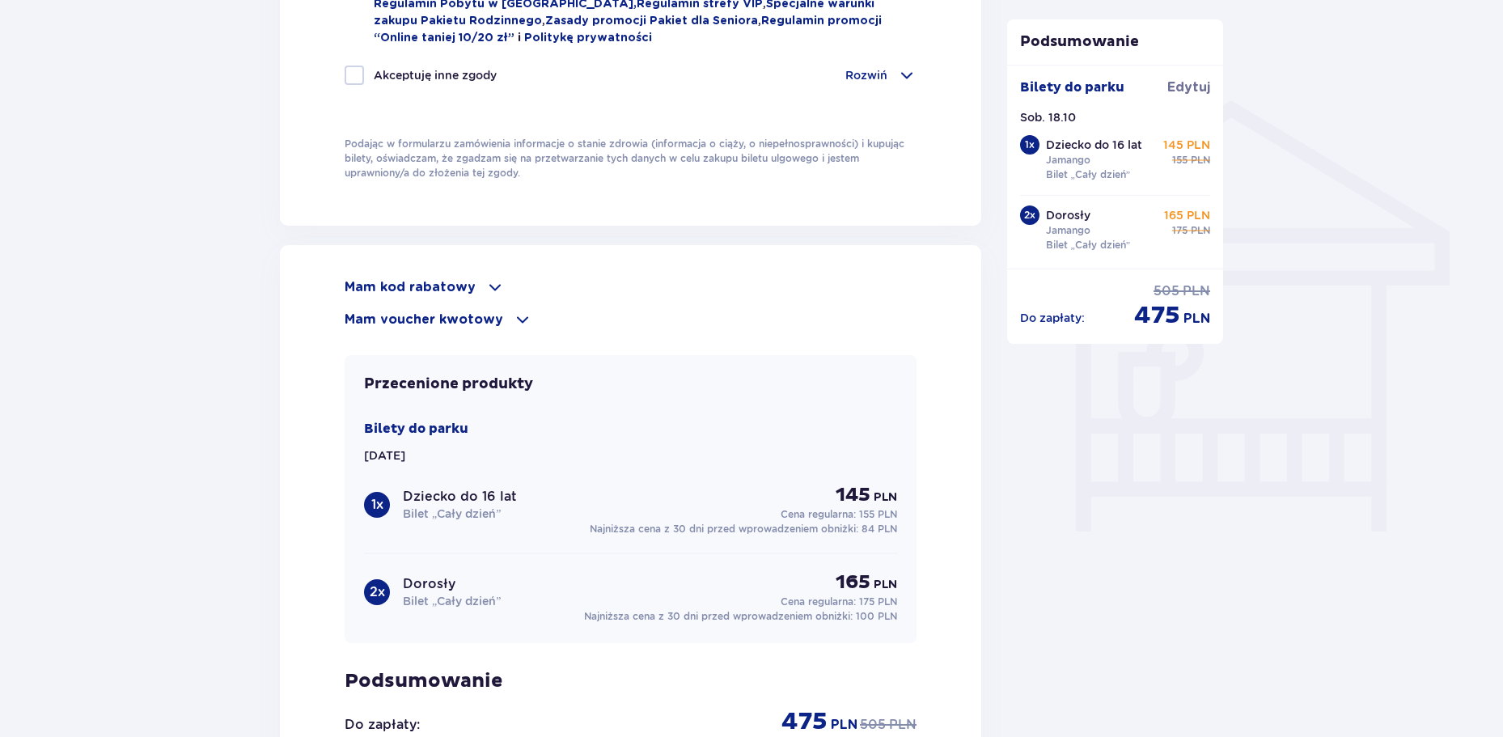
click at [476, 280] on div "Mam kod rabatowy" at bounding box center [631, 286] width 572 height 19
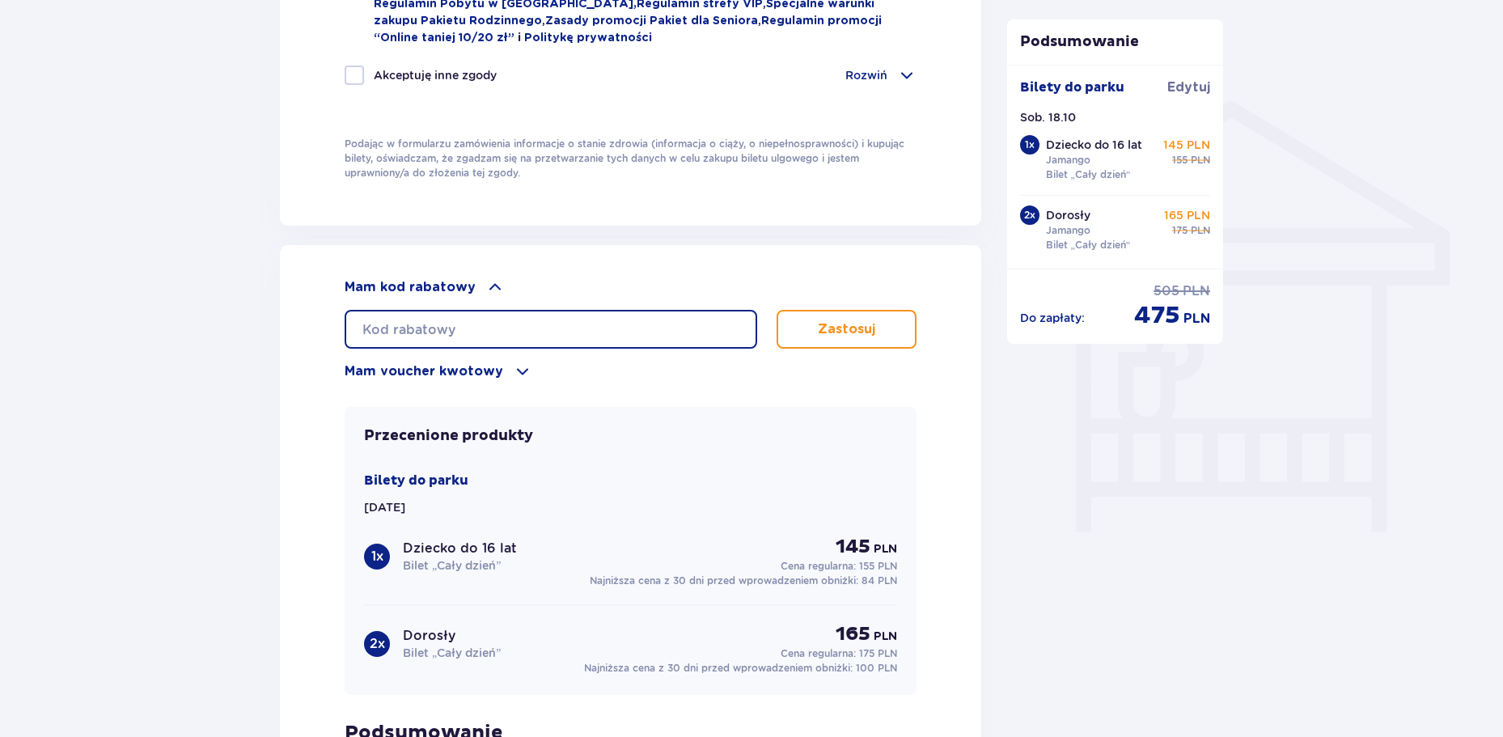
click at [478, 330] on input "text" at bounding box center [551, 329] width 412 height 39
type input "STUDENT30"
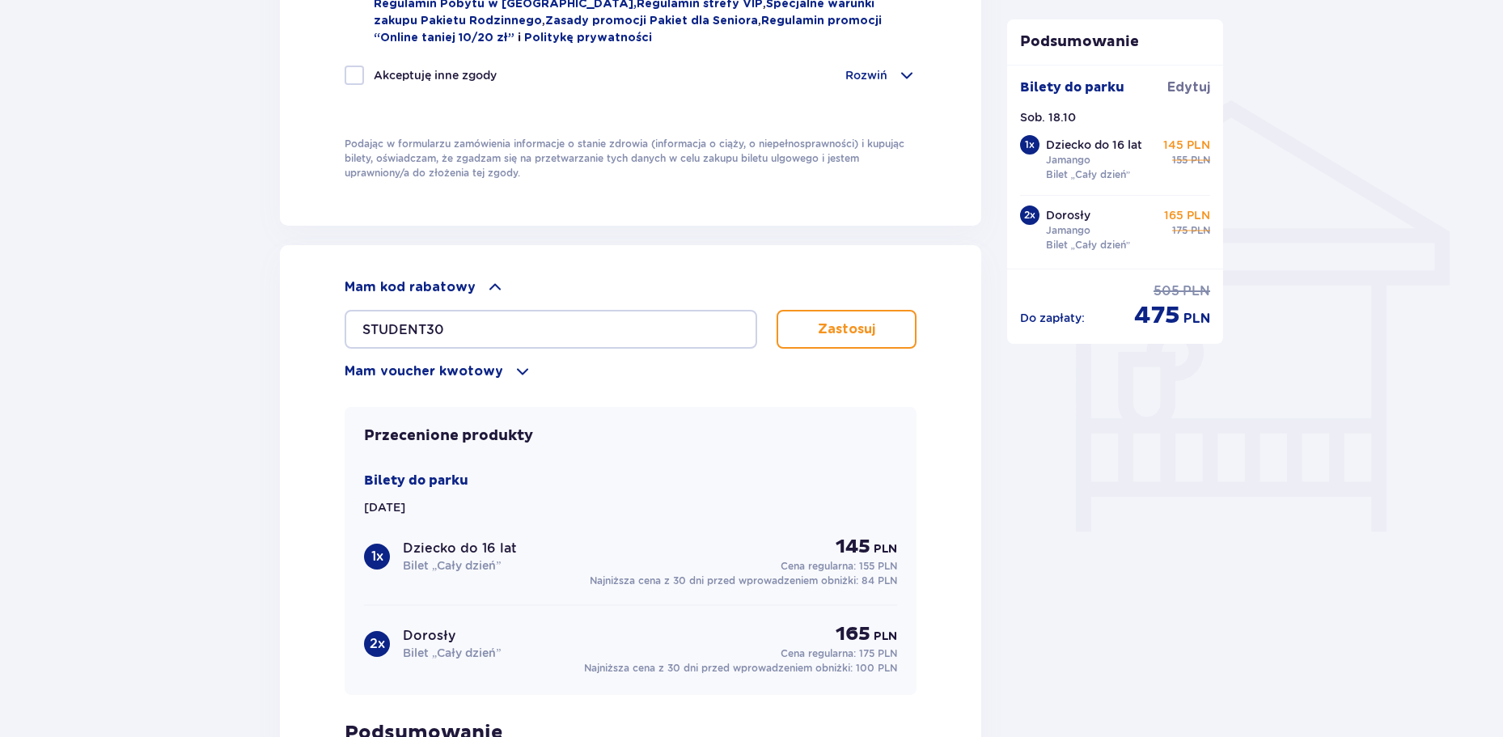
click at [837, 328] on p "Zastosuj" at bounding box center [846, 329] width 57 height 18
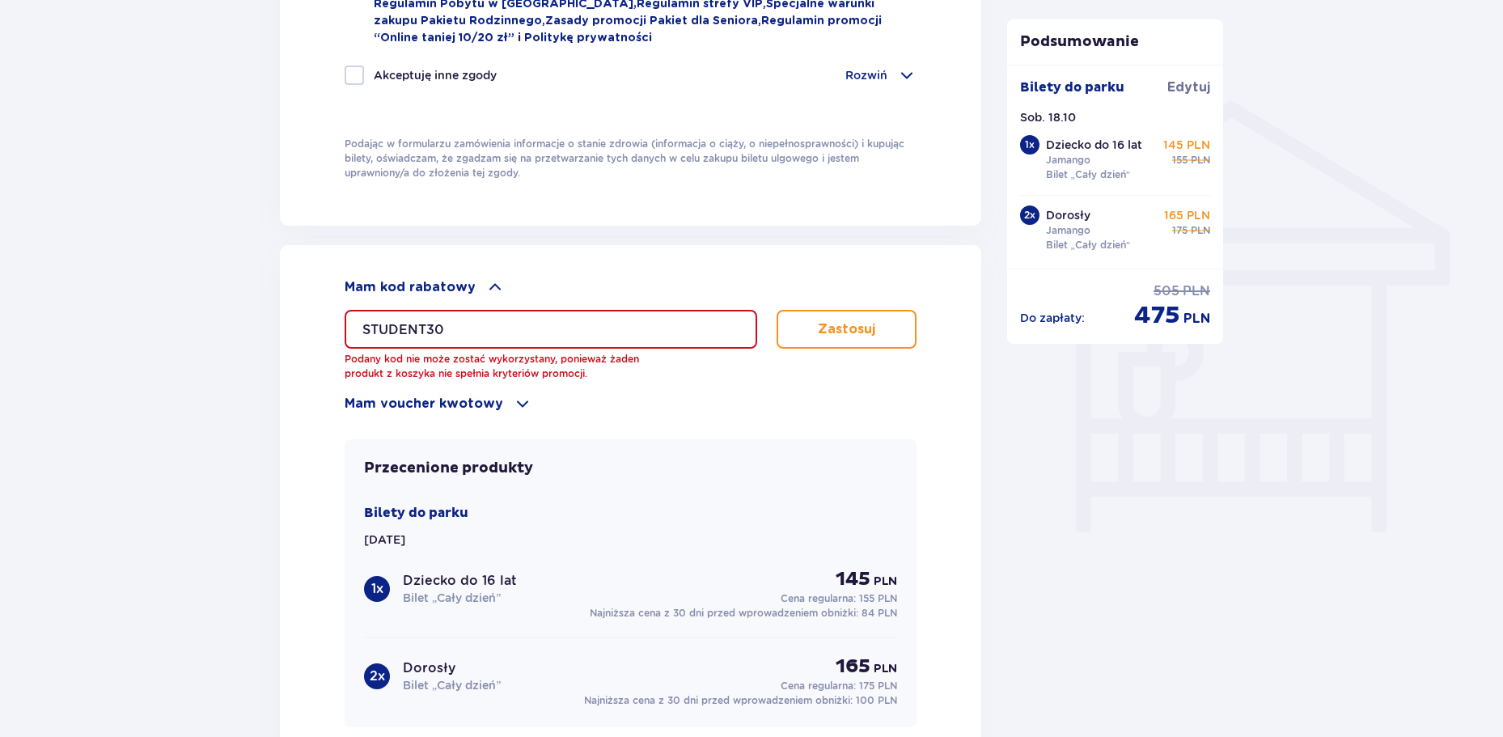
click at [567, 329] on input "STUDENT30" at bounding box center [551, 329] width 412 height 39
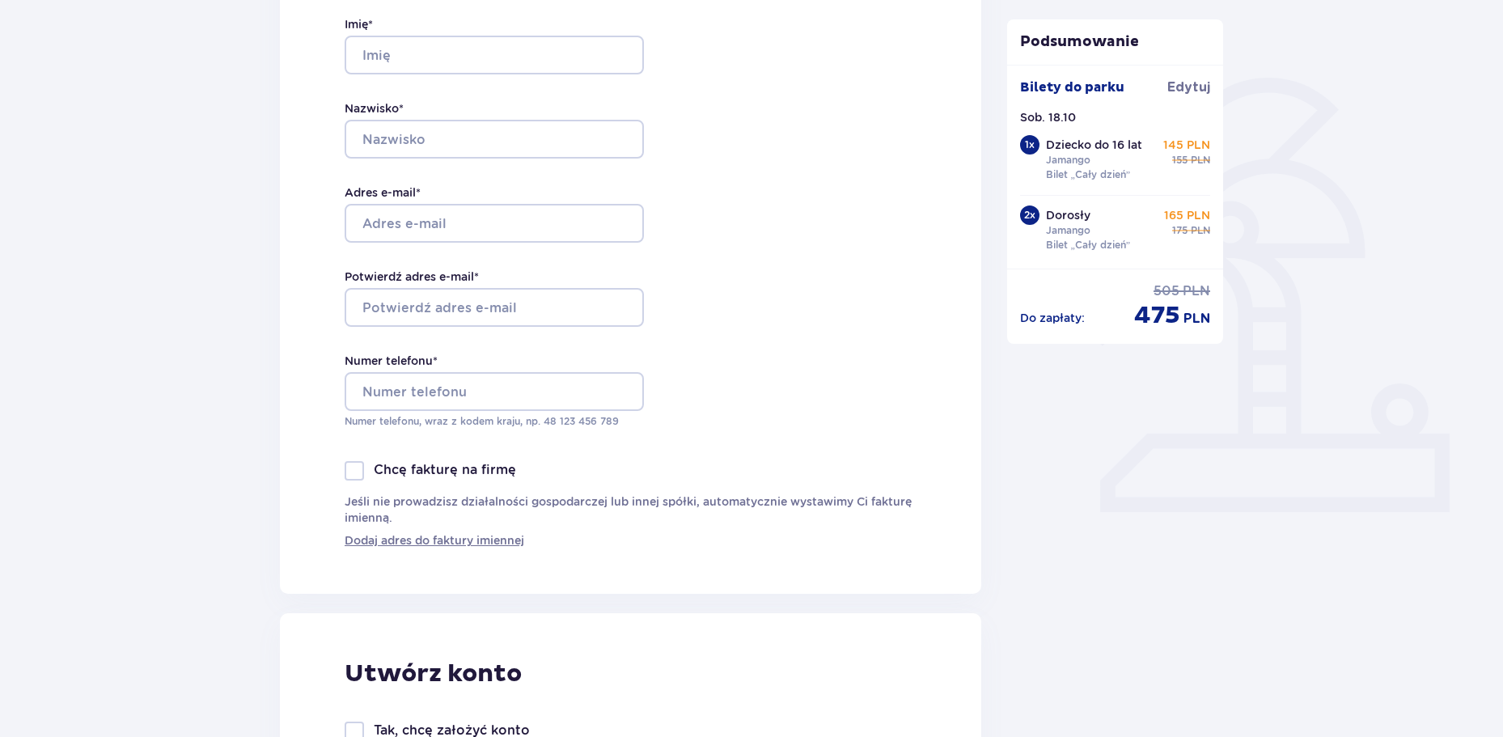
scroll to position [0, 0]
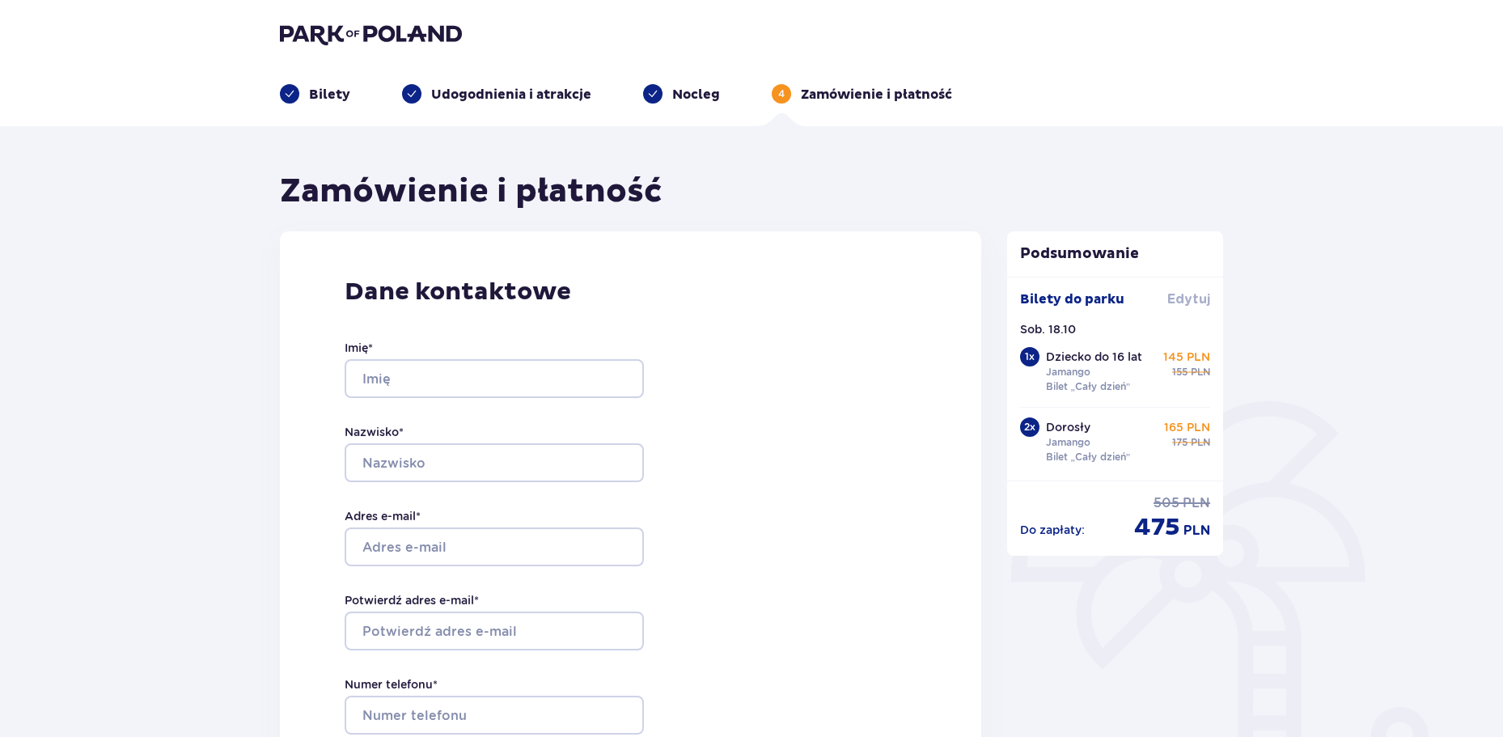
click at [1186, 302] on span "Edytuj" at bounding box center [1188, 299] width 43 height 18
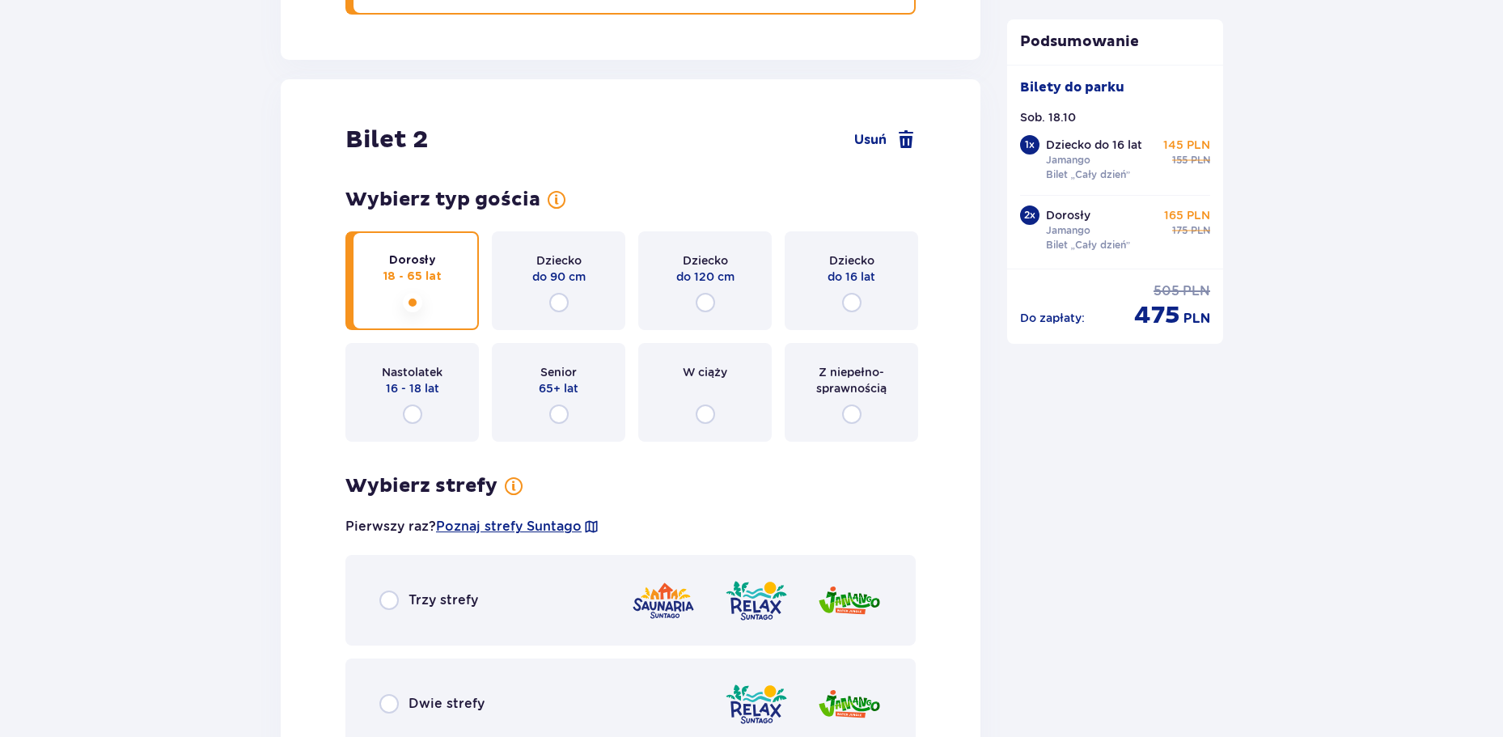
scroll to position [1779, 0]
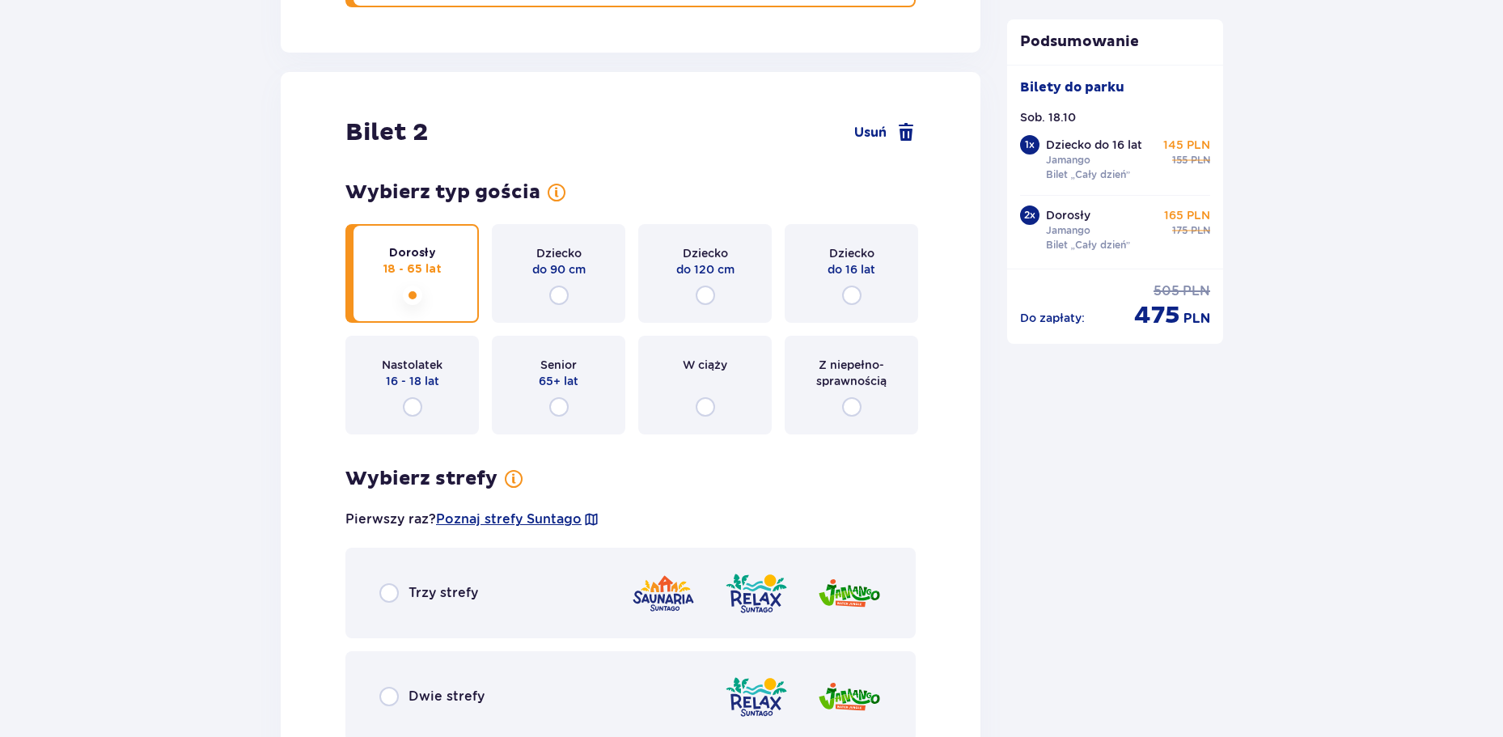
click at [857, 397] on input "radio" at bounding box center [851, 406] width 19 height 19
radio input "true"
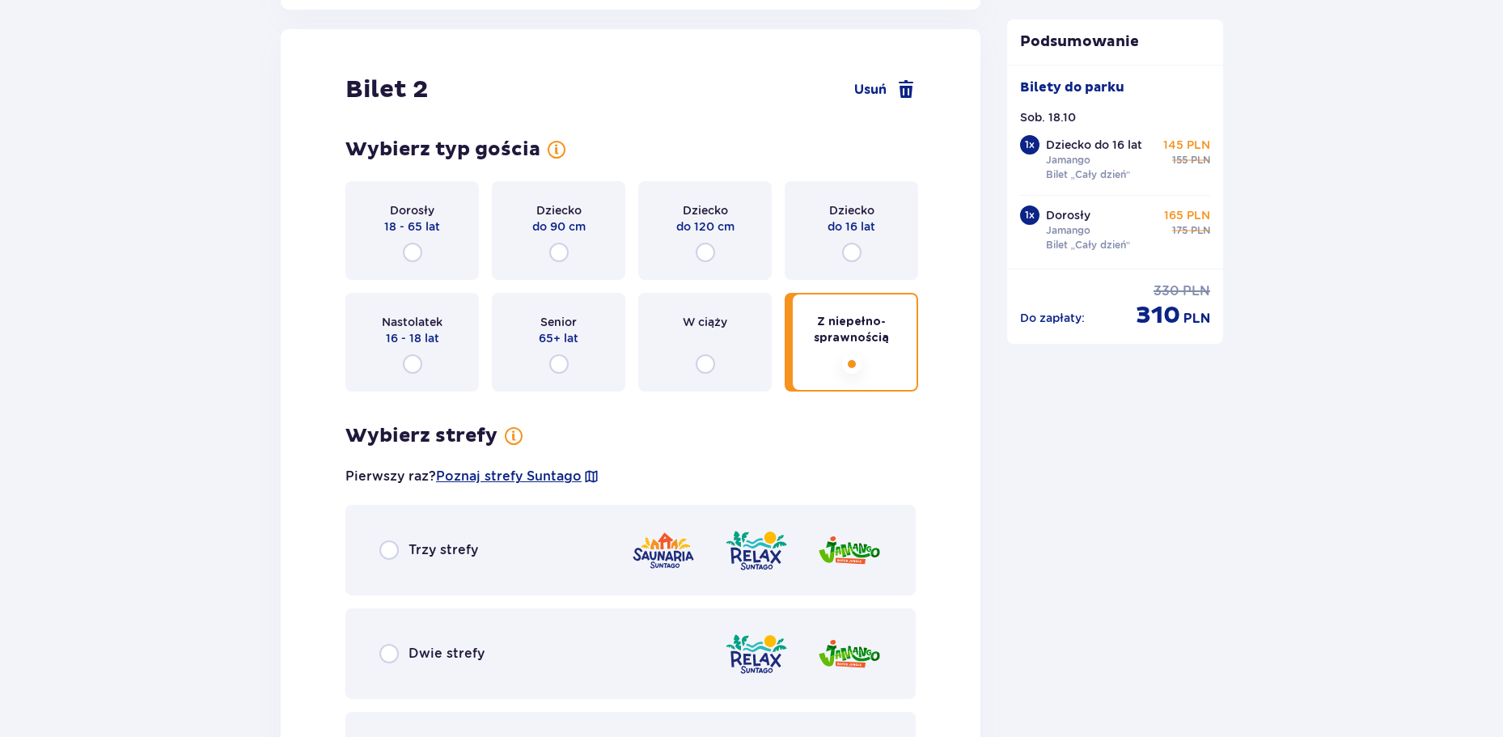
click at [403, 247] on input "radio" at bounding box center [412, 252] width 19 height 19
radio input "true"
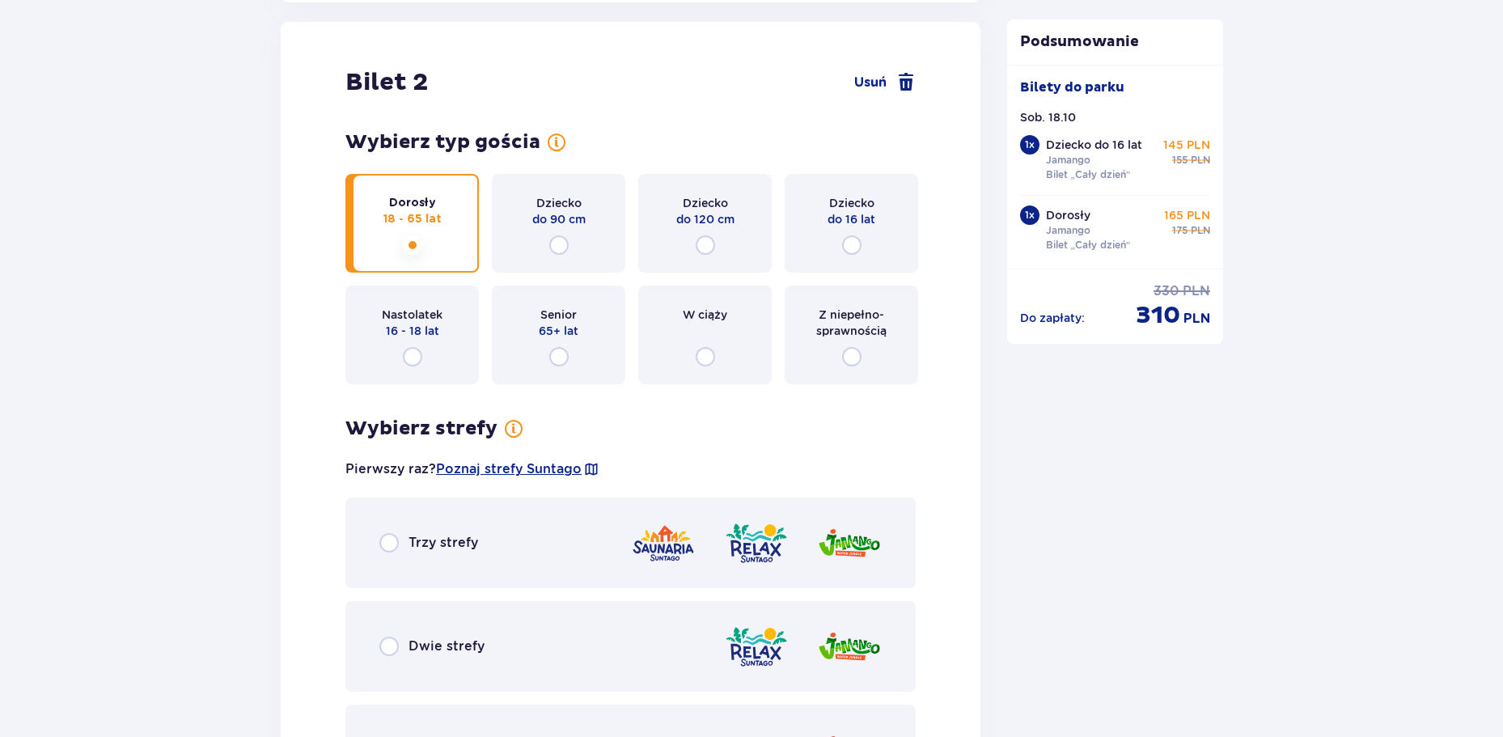
scroll to position [1822, 0]
